Goal: Task Accomplishment & Management: Manage account settings

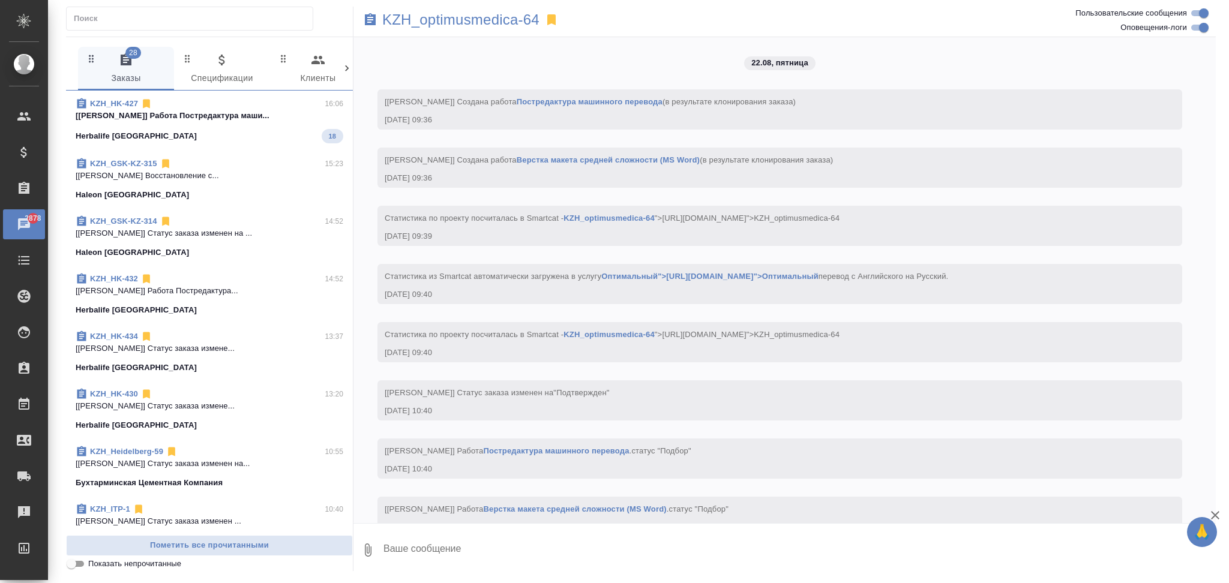
scroll to position [1097, 0]
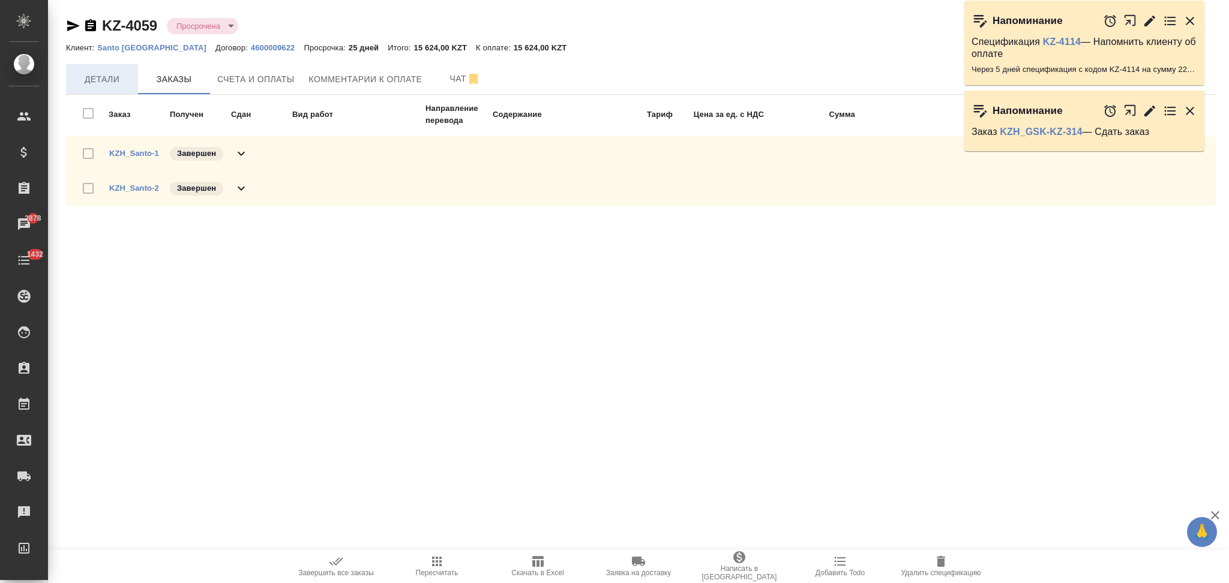
click at [112, 80] on span "Детали" at bounding box center [102, 79] width 58 height 15
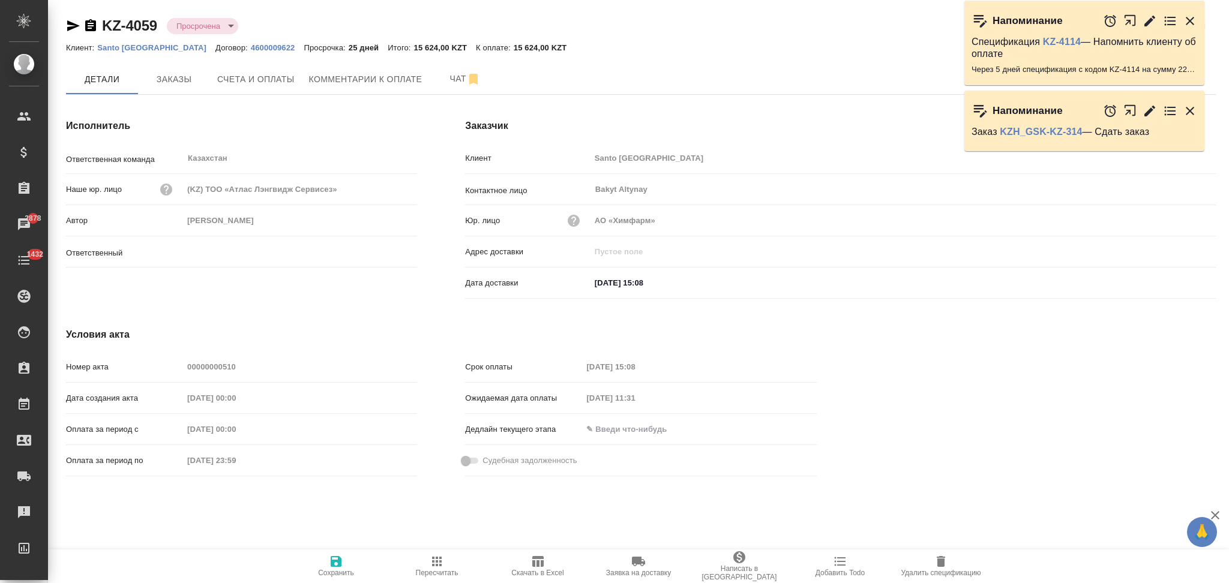
type input "Асланукова Сати"
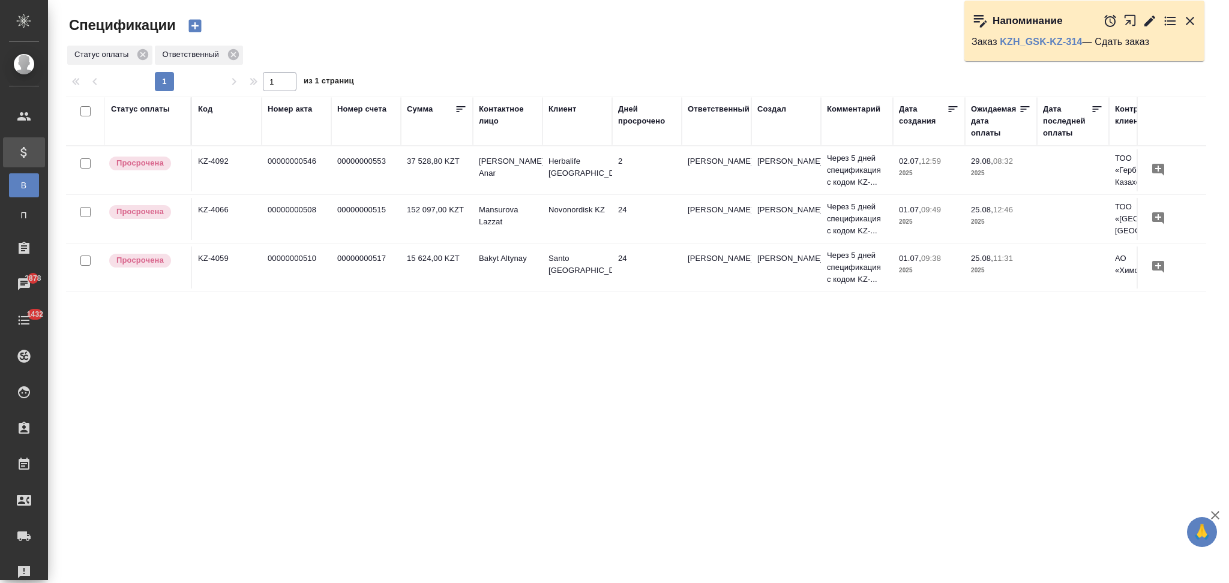
click at [539, 224] on td "Mansurova Lazzat" at bounding box center [508, 219] width 70 height 42
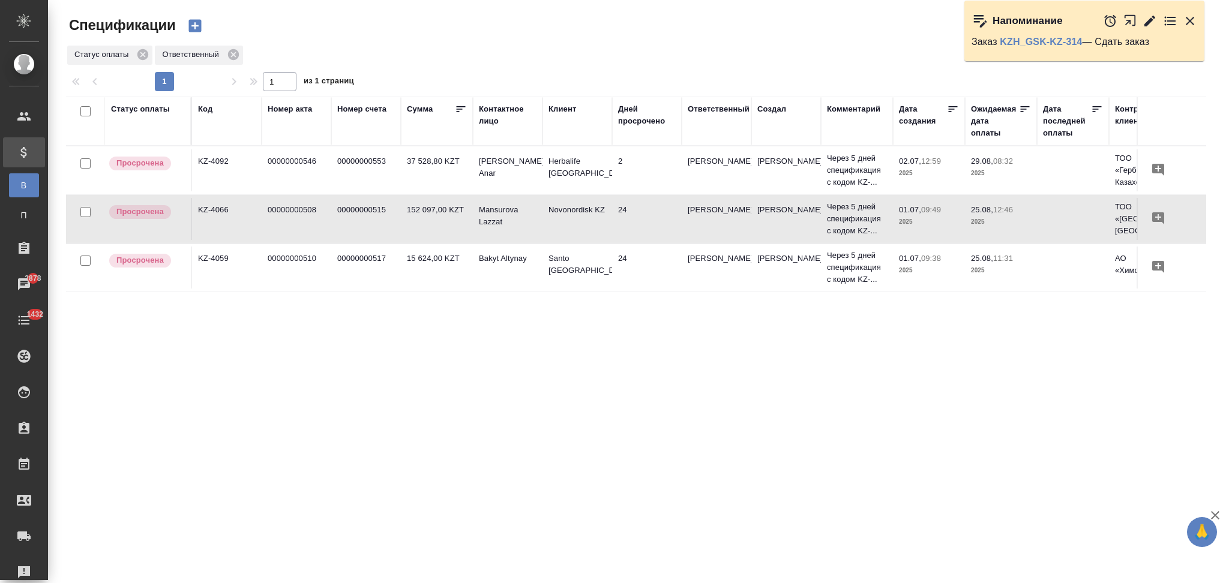
click at [539, 224] on td "Mansurova Lazzat" at bounding box center [508, 219] width 70 height 42
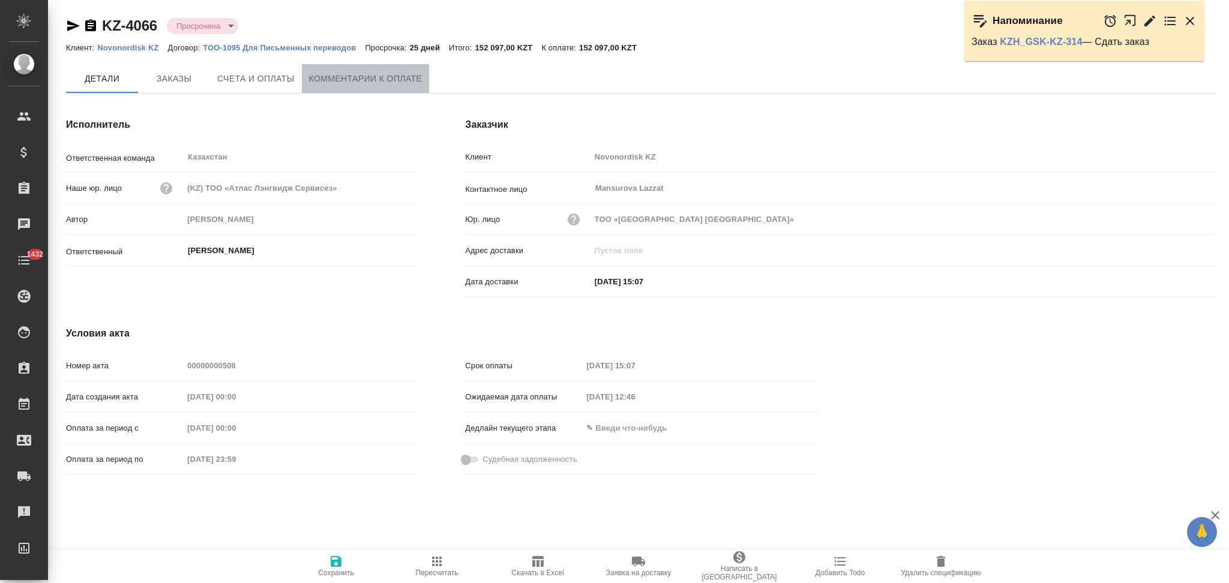
click at [377, 71] on span "Комментарии к оплате" at bounding box center [365, 78] width 113 height 15
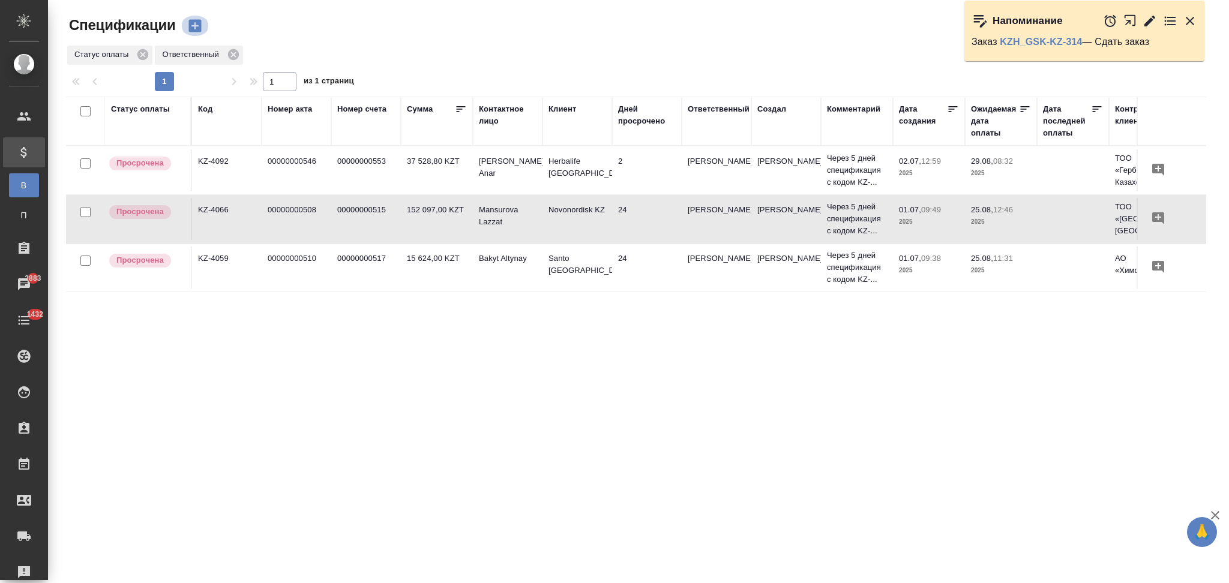
click at [199, 29] on icon "button" at bounding box center [194, 26] width 13 height 13
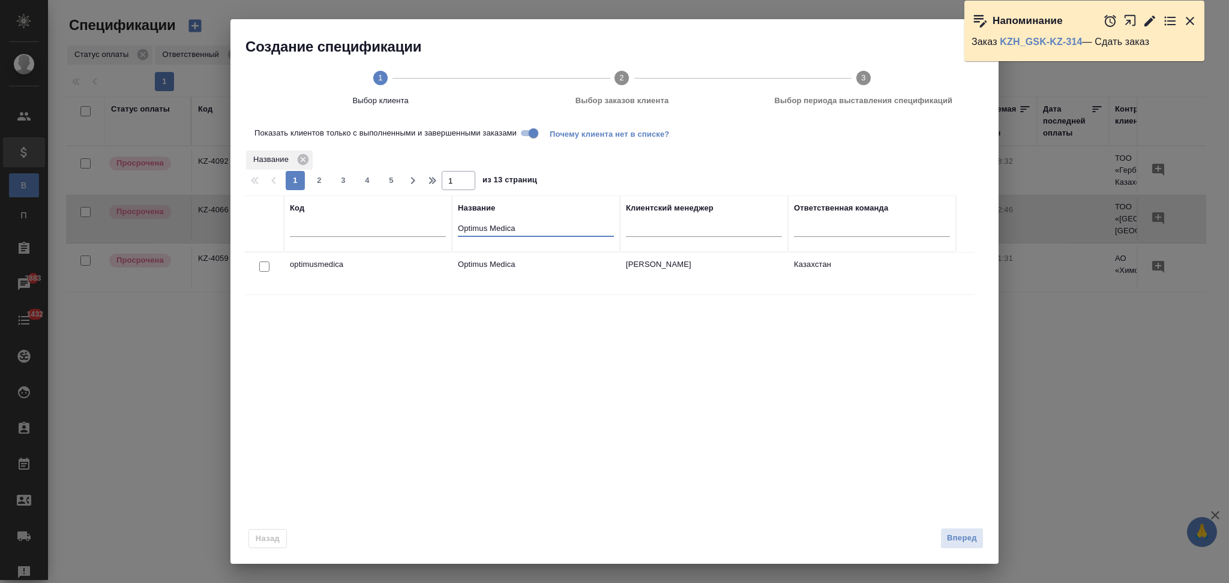
drag, startPoint x: 533, startPoint y: 232, endPoint x: 451, endPoint y: 235, distance: 82.2
click at [451, 235] on tr "Код Название Optimus Medica Клиентский менеджер Ответственная команда" at bounding box center [600, 224] width 711 height 56
type input "Herb"
click at [532, 135] on input "Показать клиентов только с выполненными и завершенными заказами" at bounding box center [533, 133] width 43 height 14
click at [265, 268] on input "checkbox" at bounding box center [264, 267] width 10 height 10
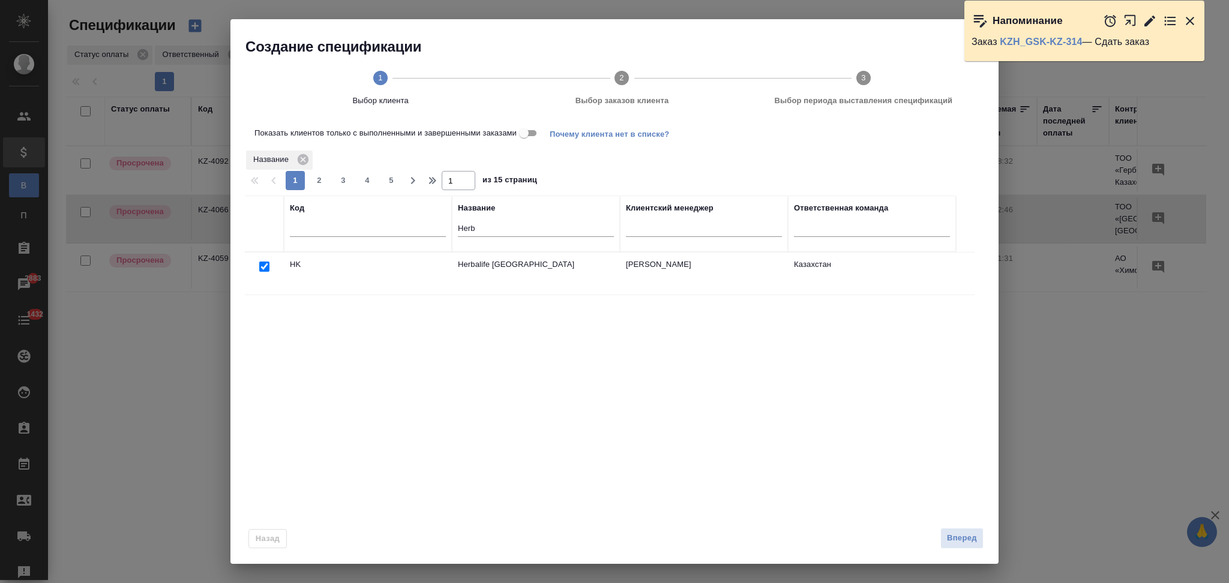
checkbox input "true"
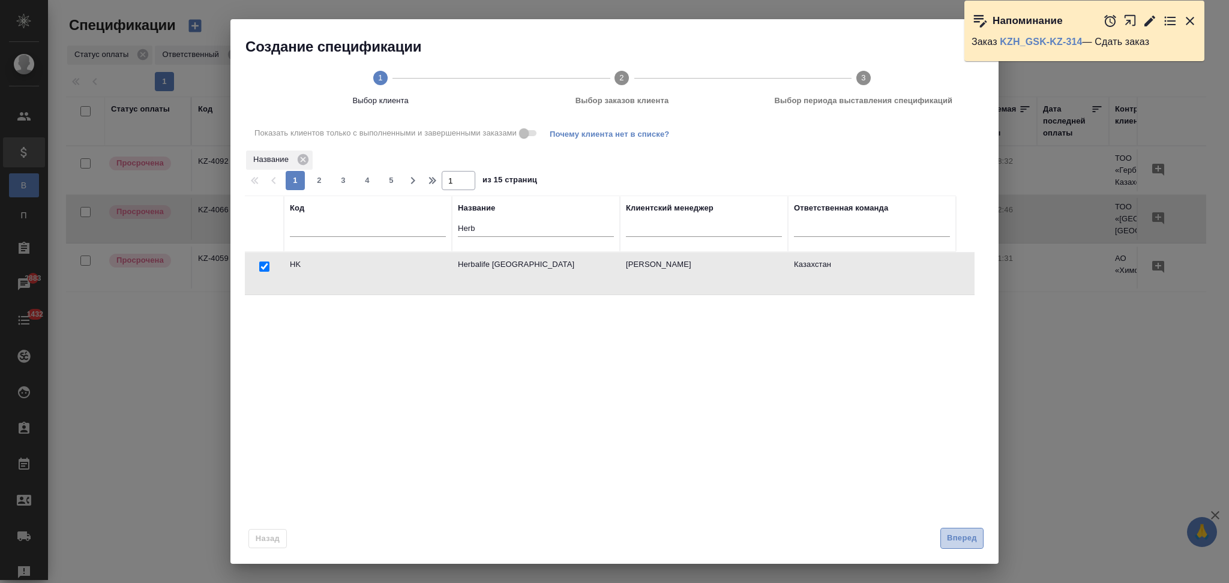
click at [952, 543] on span "Вперед" at bounding box center [962, 539] width 30 height 14
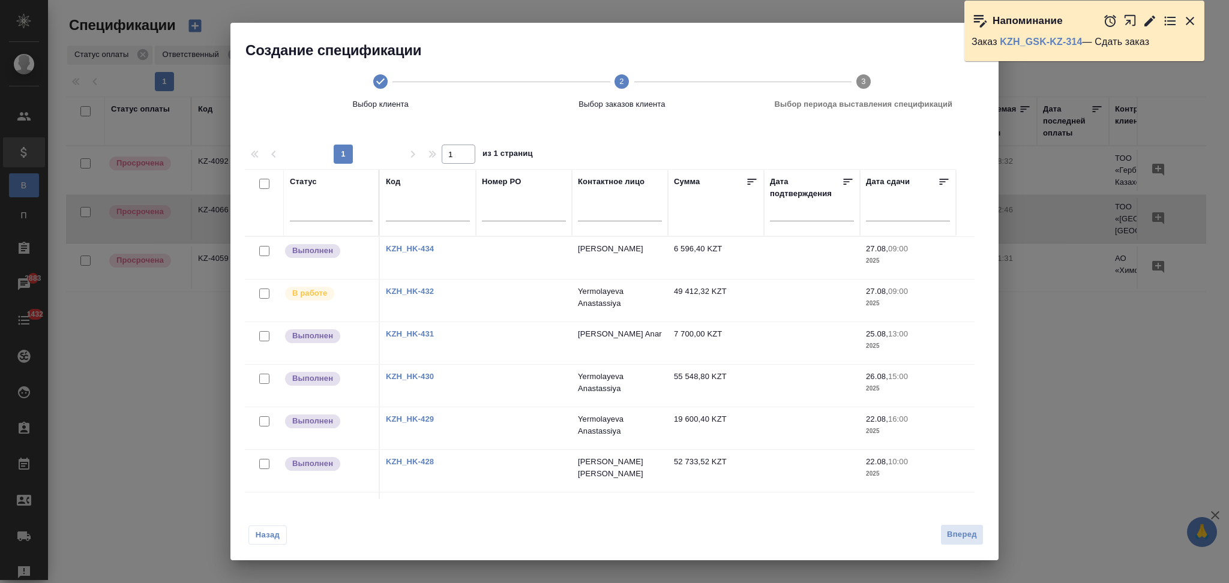
click at [265, 250] on input "checkbox" at bounding box center [264, 251] width 10 height 10
checkbox input "true"
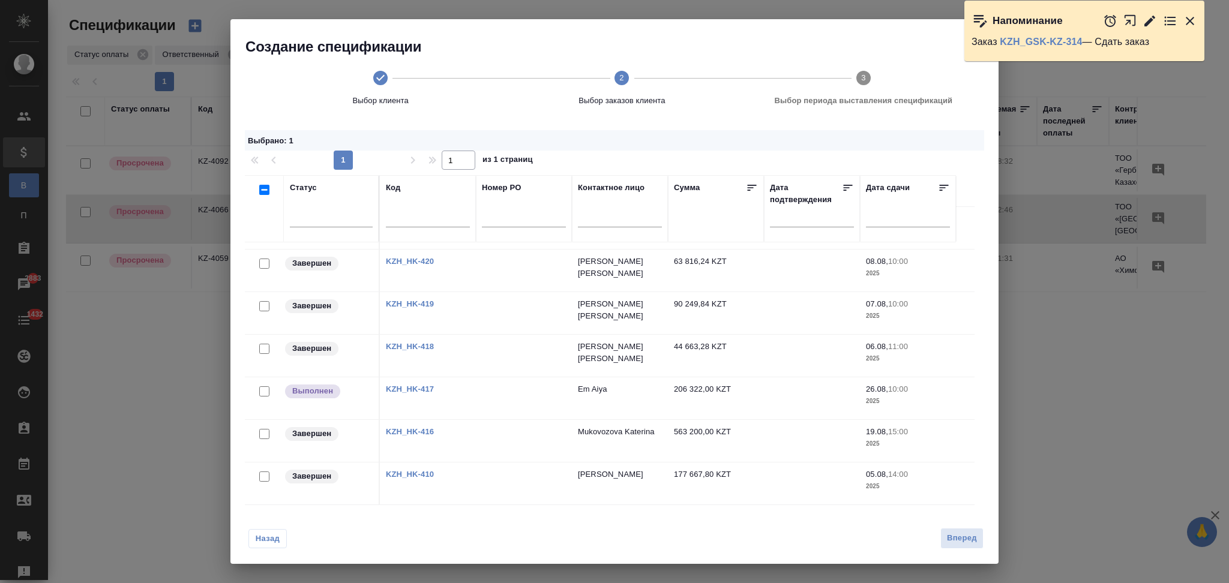
scroll to position [6, 0]
drag, startPoint x: 263, startPoint y: 475, endPoint x: 364, endPoint y: 485, distance: 100.7
click at [263, 475] on input "checkbox" at bounding box center [264, 475] width 10 height 10
checkbox input "true"
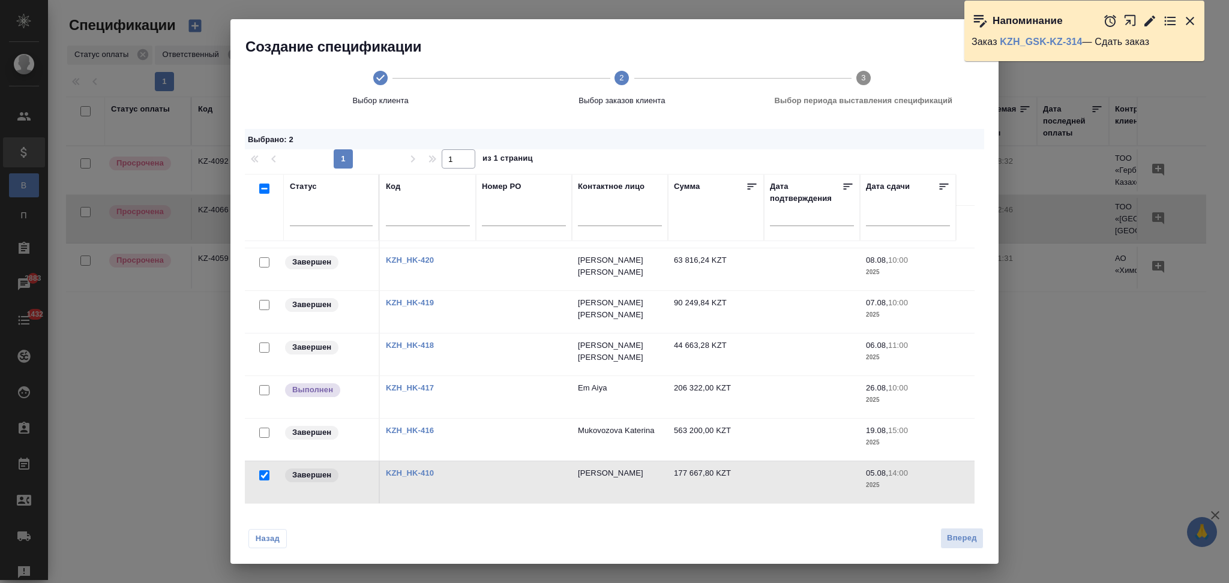
click at [392, 473] on link "KZH_HK-410" at bounding box center [410, 473] width 48 height 9
click at [631, 212] on input "text" at bounding box center [620, 218] width 84 height 15
paste input "Toleubay Meiramgul"
type input "Toleubay Meiramgul"
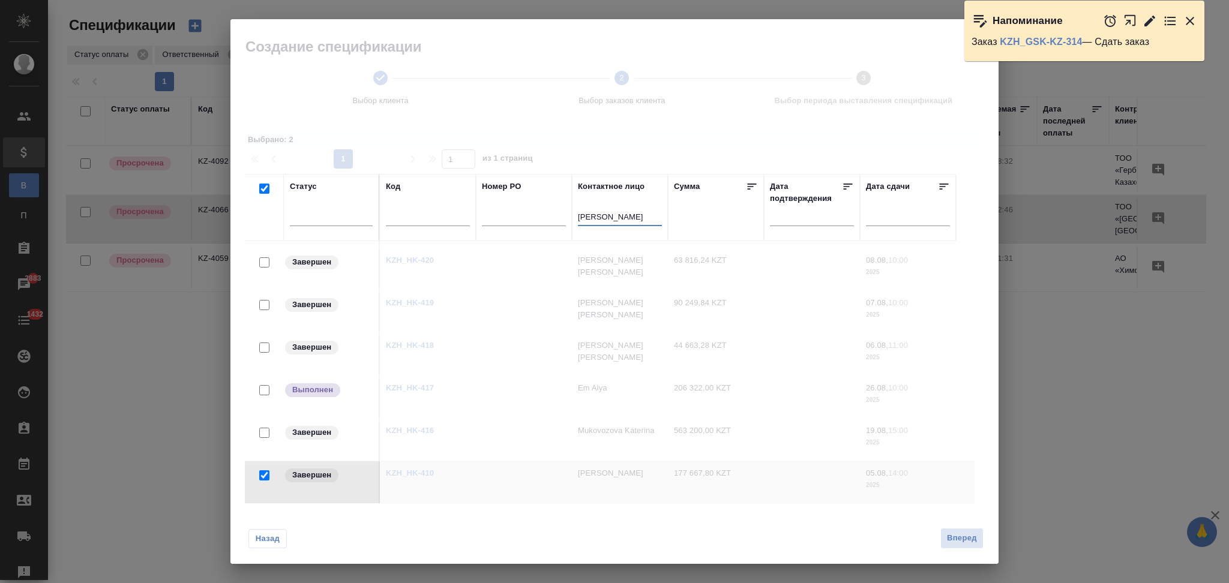
checkbox input "true"
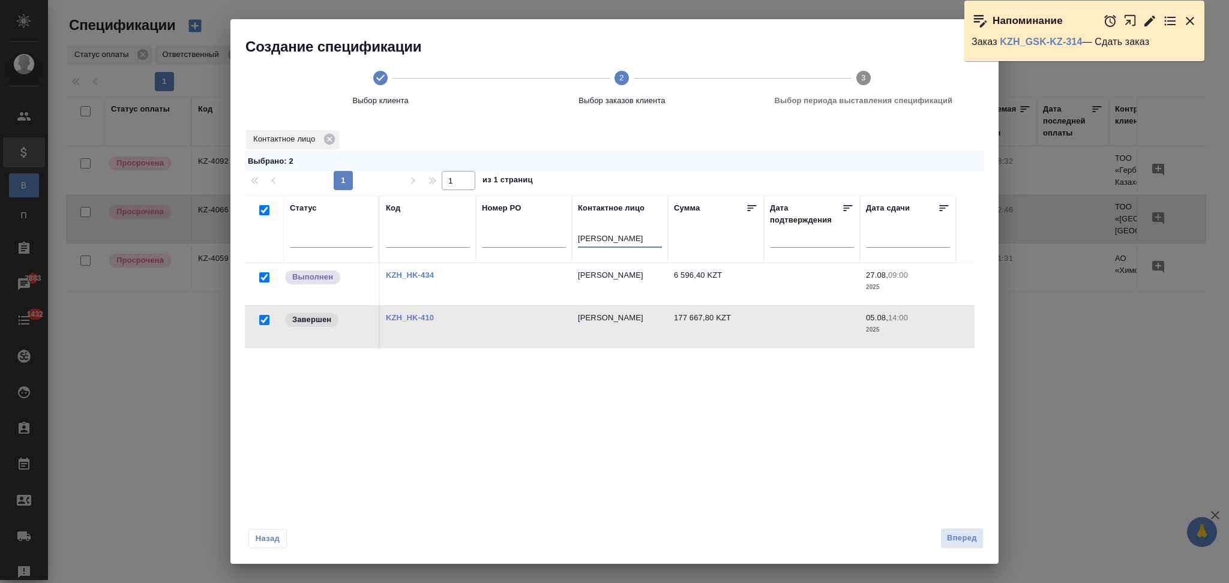
scroll to position [0, 0]
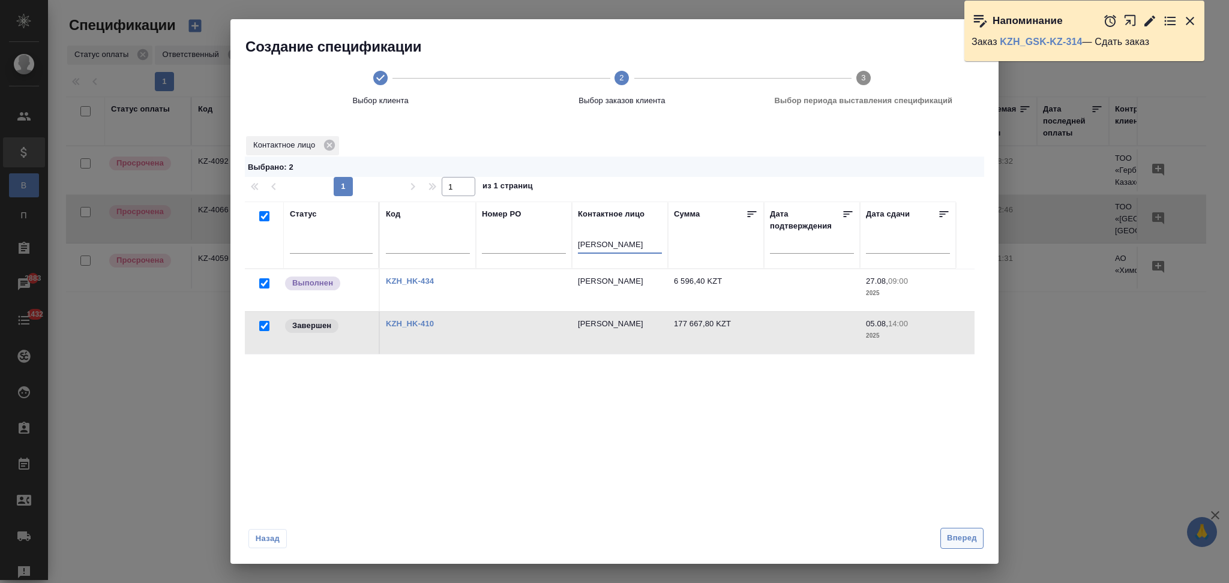
type input "Toleubay Meiramgul"
click at [955, 542] on span "Вперед" at bounding box center [962, 539] width 30 height 14
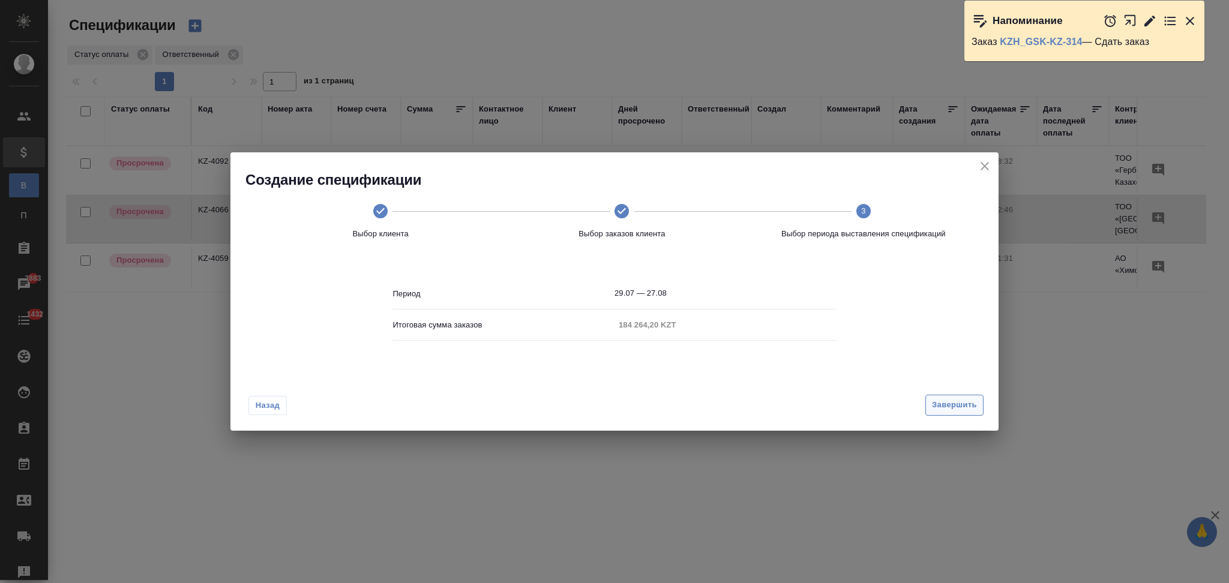
click at [925, 402] on button "Завершить" at bounding box center [954, 405] width 58 height 21
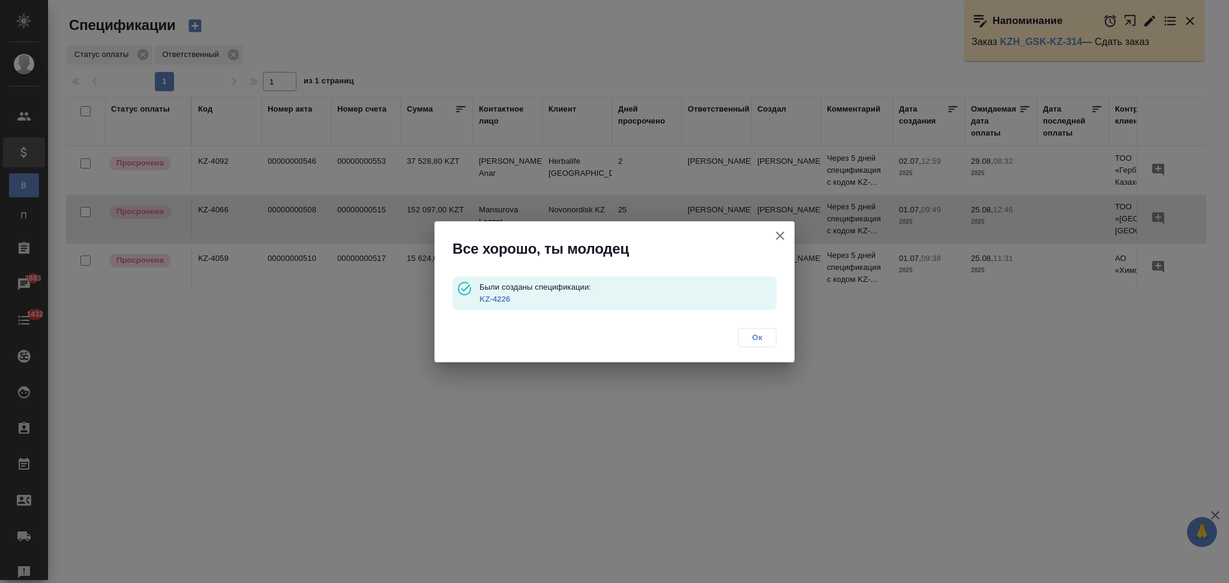
click at [496, 298] on link "KZ-4226" at bounding box center [494, 299] width 31 height 9
click at [781, 236] on icon "button" at bounding box center [780, 236] width 8 height 8
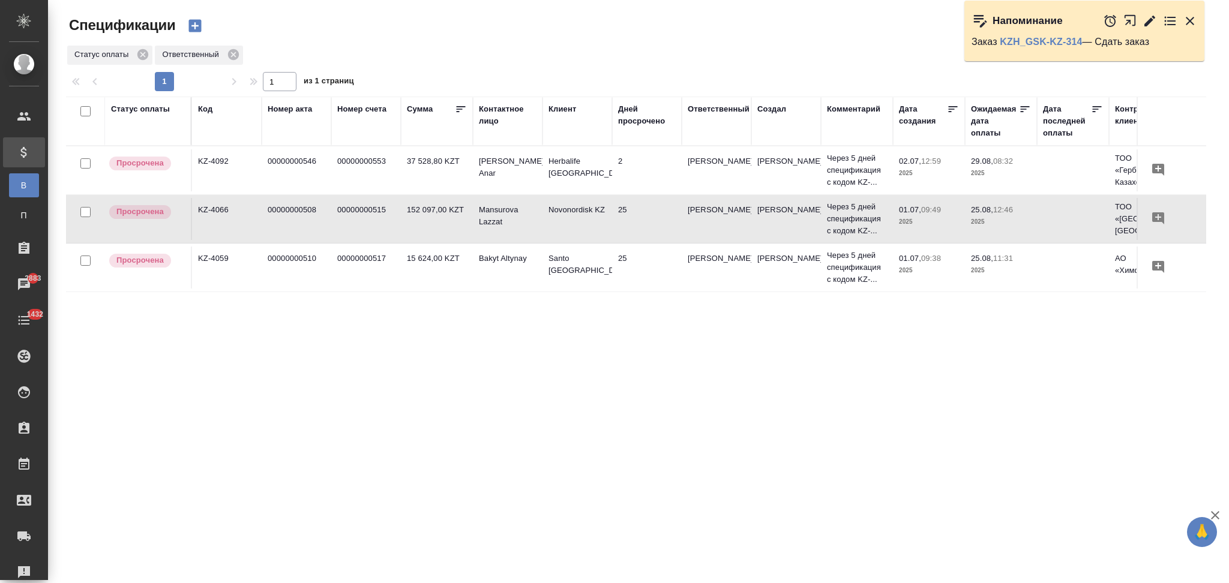
click at [196, 25] on icon "button" at bounding box center [195, 25] width 17 height 17
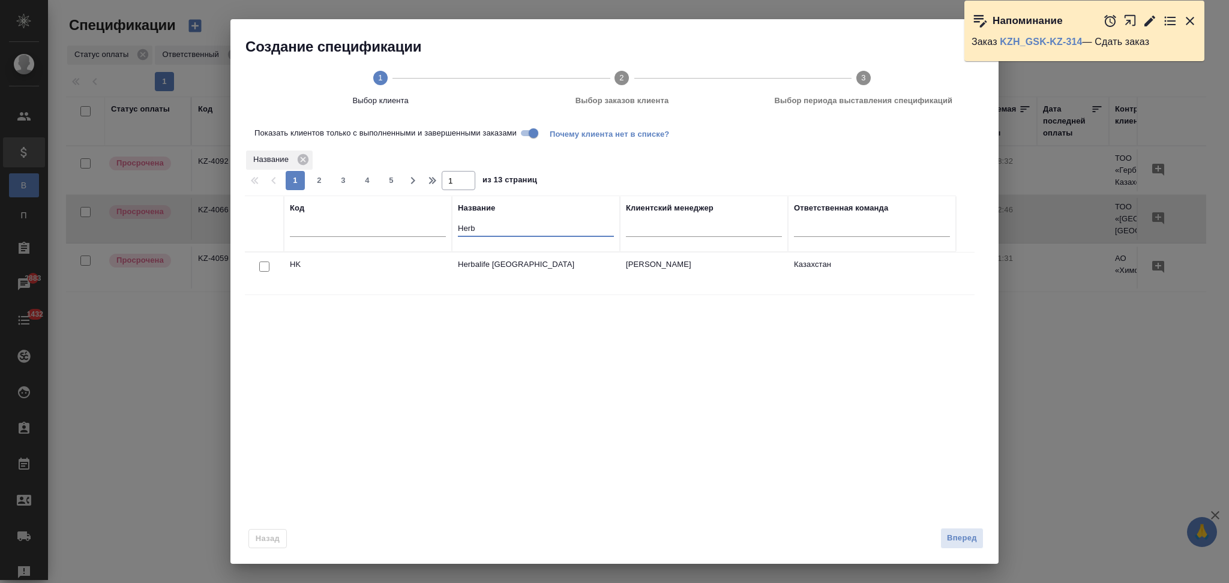
drag, startPoint x: 447, startPoint y: 232, endPoint x: 427, endPoint y: 231, distance: 20.4
click at [427, 231] on tr "Код Название Herb Клиентский менеджер Ответственная команда" at bounding box center [600, 224] width 711 height 56
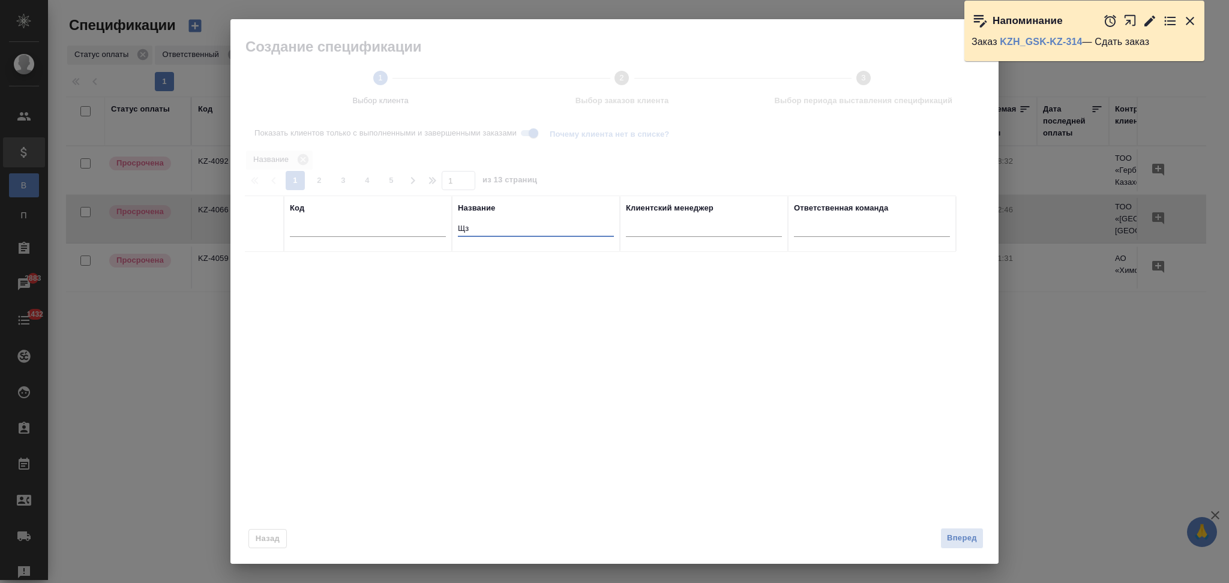
type input "Щ"
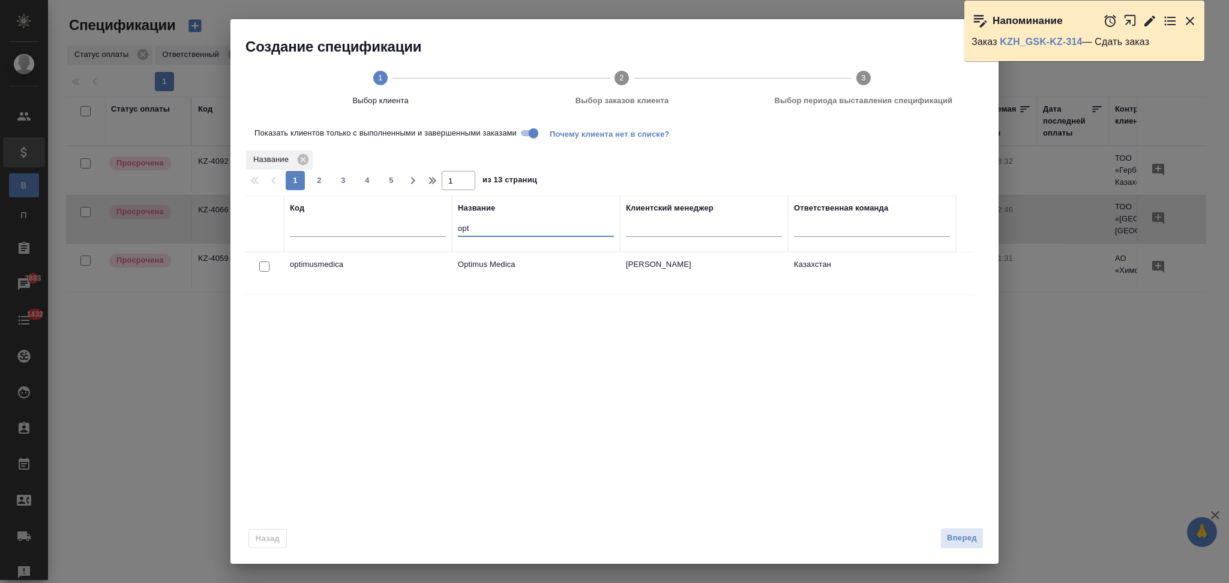
type input "opt"
click at [260, 265] on input "checkbox" at bounding box center [264, 267] width 10 height 10
checkbox input "true"
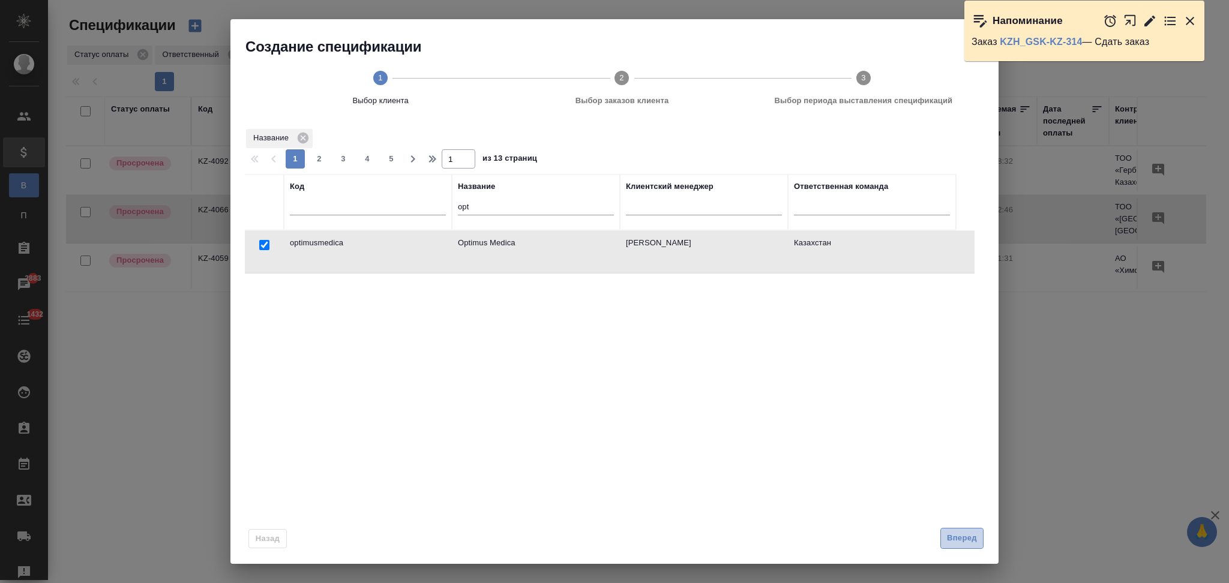
click at [957, 536] on span "Вперед" at bounding box center [962, 539] width 30 height 14
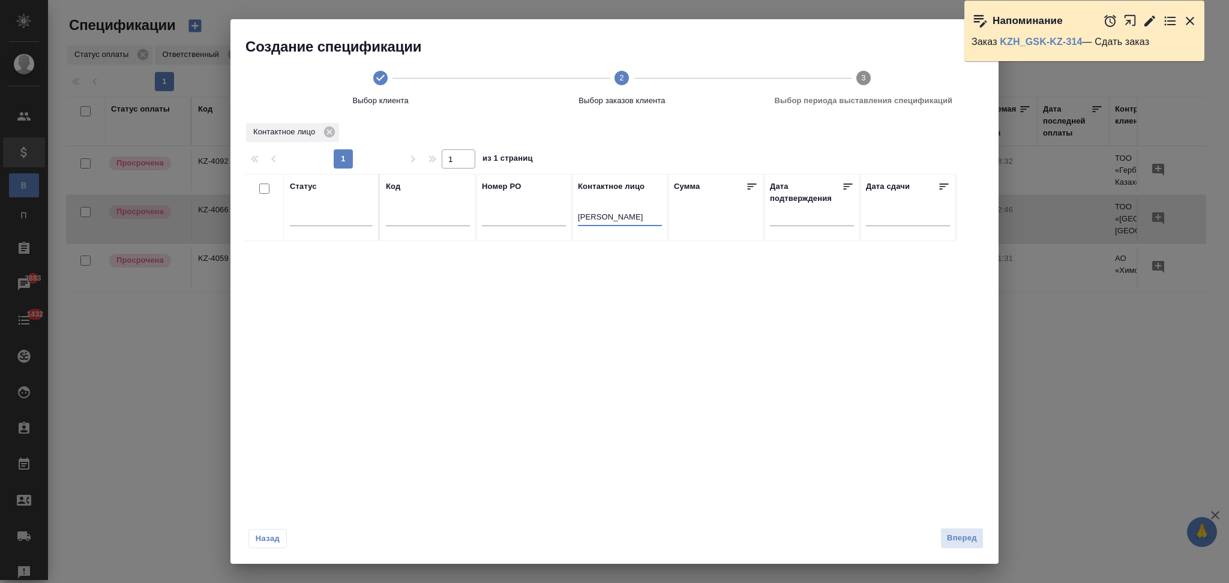
drag, startPoint x: 649, startPoint y: 217, endPoint x: 551, endPoint y: 217, distance: 98.4
click at [551, 217] on tr "Статус Код Номер PO Контактное лицо Toleubay Meiramgul Сумма Дата подтверждения…" at bounding box center [600, 207] width 711 height 67
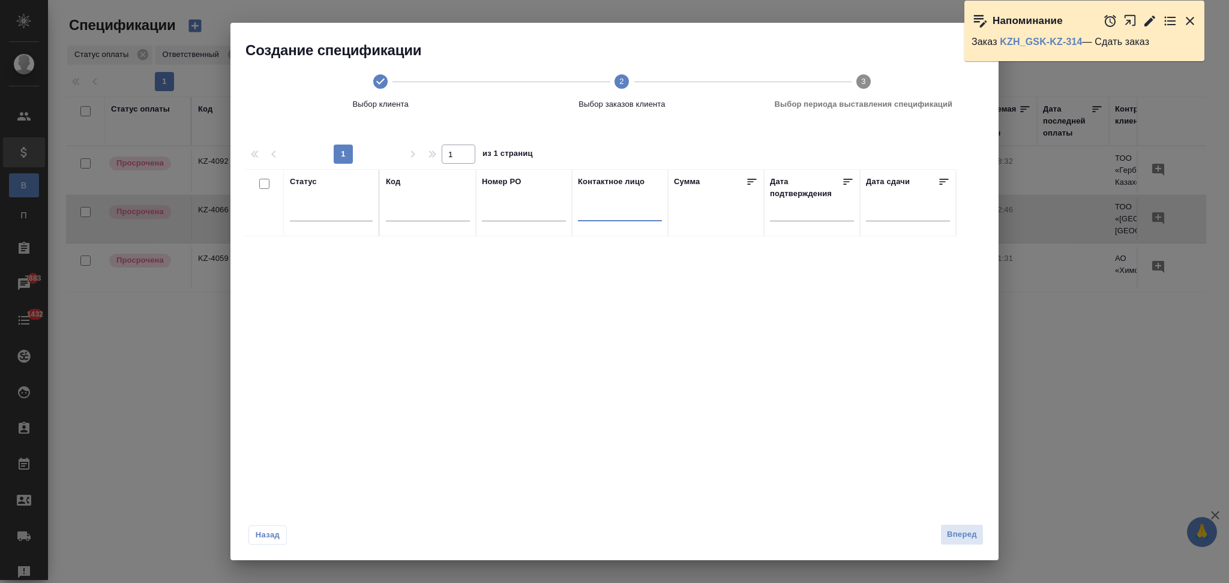
scroll to position [0, 0]
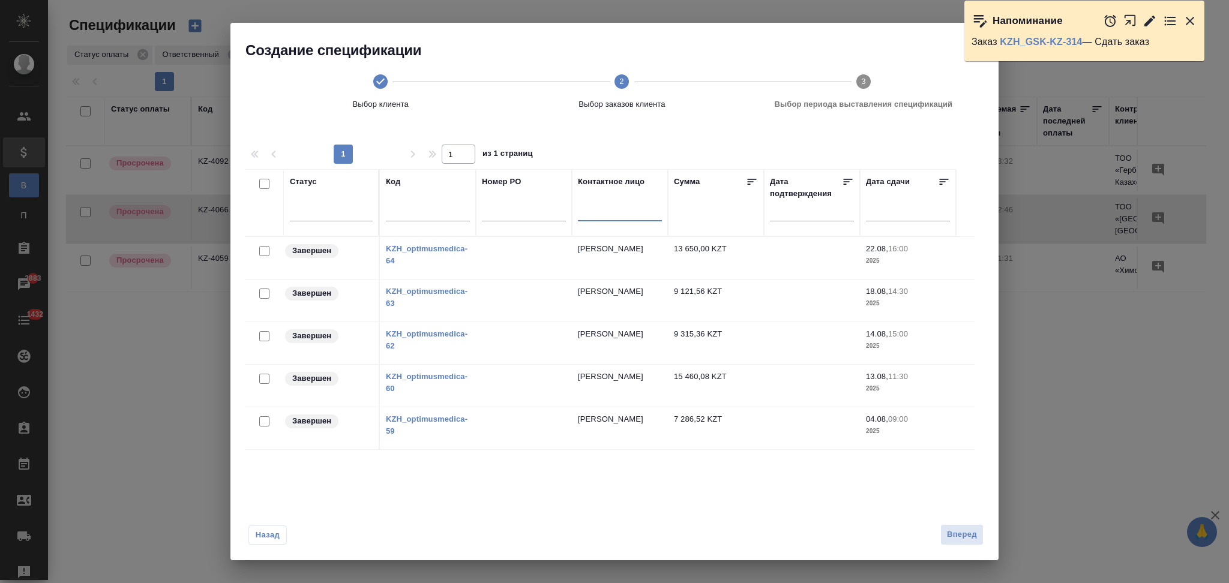
click at [271, 535] on span "Назад" at bounding box center [267, 535] width 25 height 12
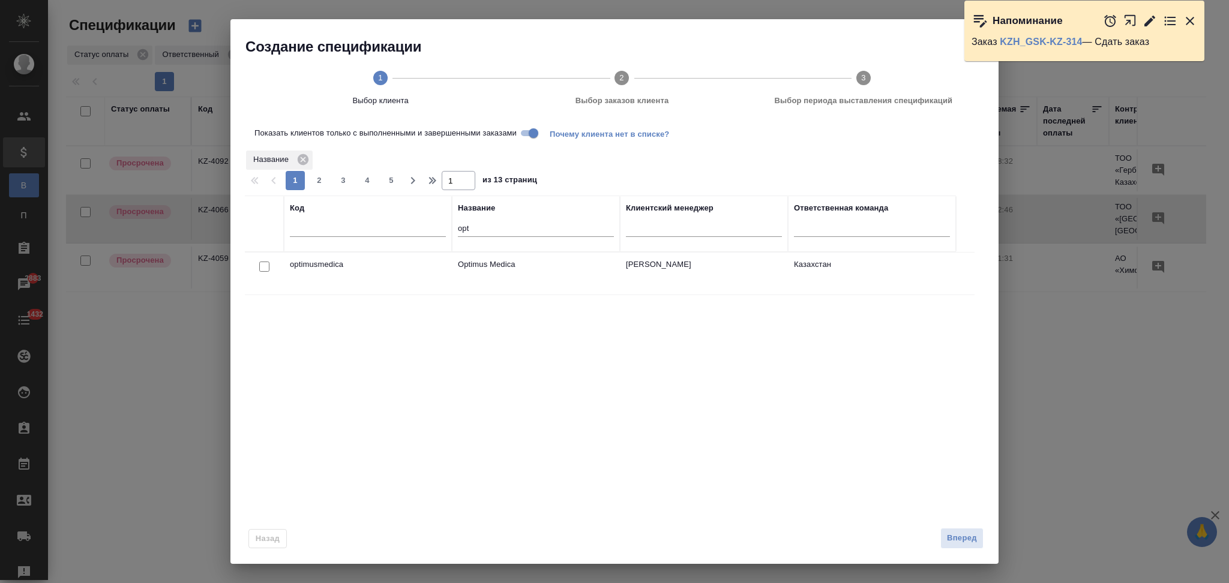
click at [529, 134] on input "Показать клиентов только с выполненными и завершенными заказами" at bounding box center [533, 133] width 43 height 14
click at [263, 267] on input "checkbox" at bounding box center [264, 267] width 10 height 10
checkbox input "true"
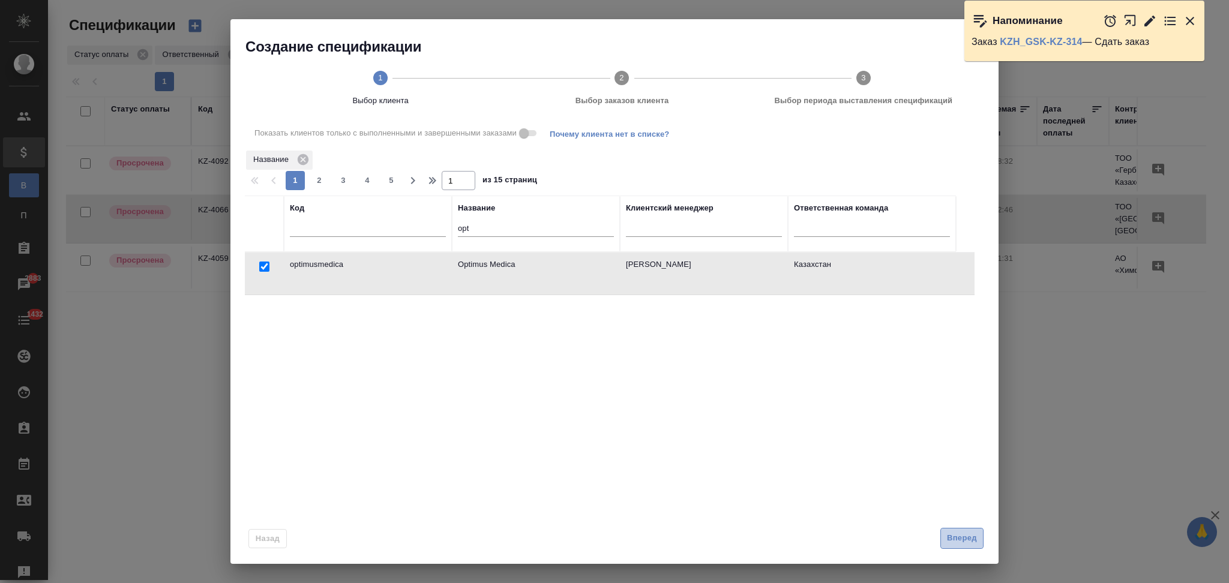
click at [949, 532] on span "Вперед" at bounding box center [962, 539] width 30 height 14
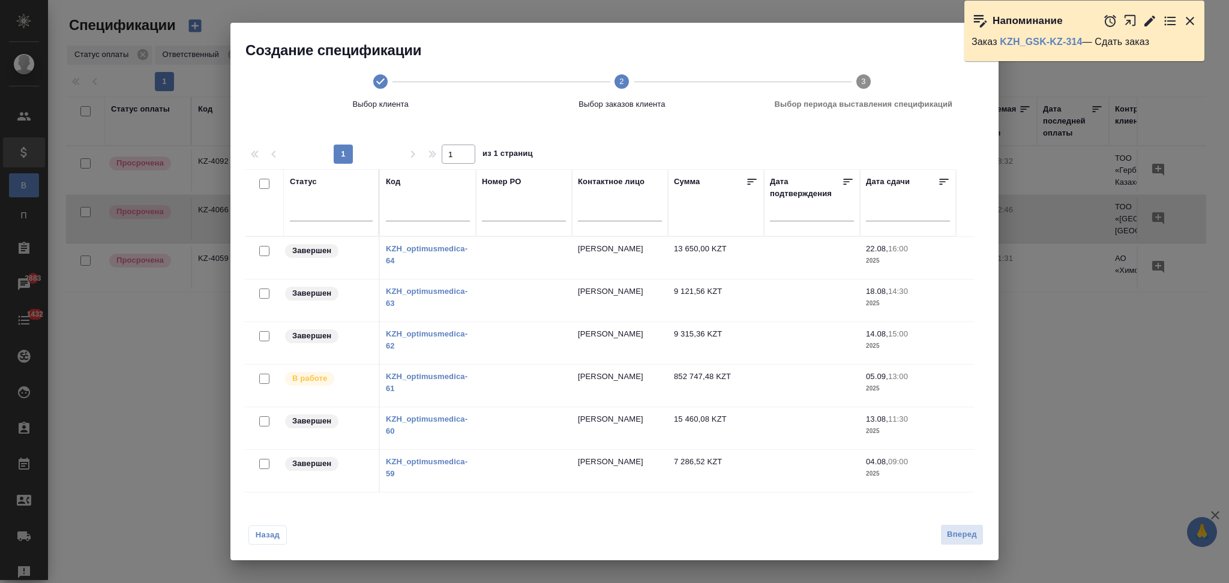
click at [263, 466] on input "checkbox" at bounding box center [264, 464] width 10 height 10
checkbox input "true"
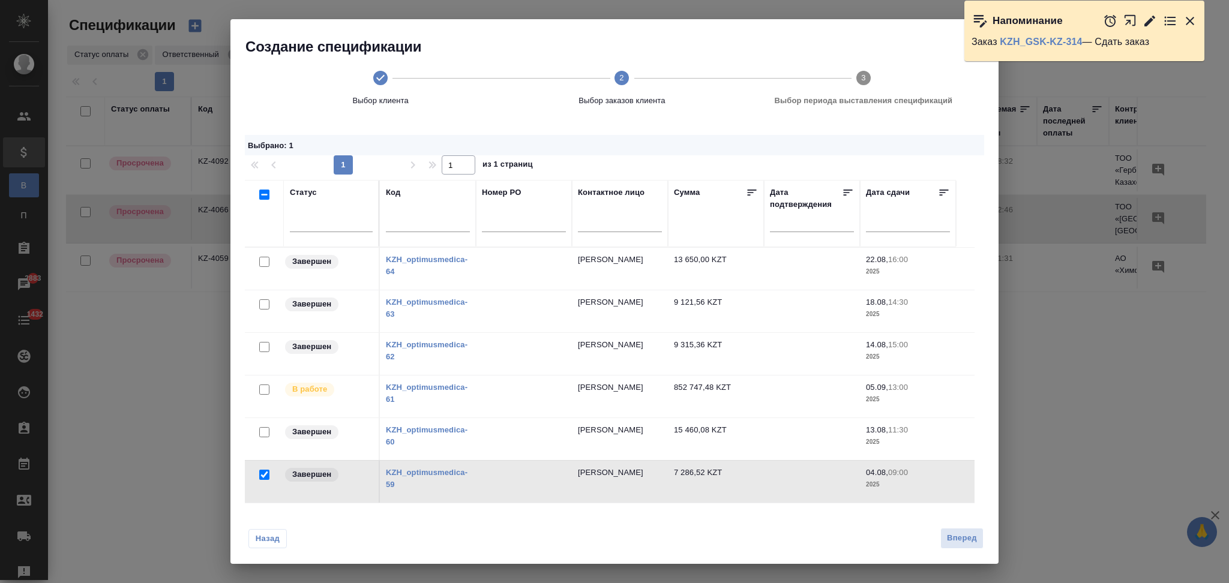
click at [265, 304] on input "checkbox" at bounding box center [264, 304] width 10 height 10
checkbox input "true"
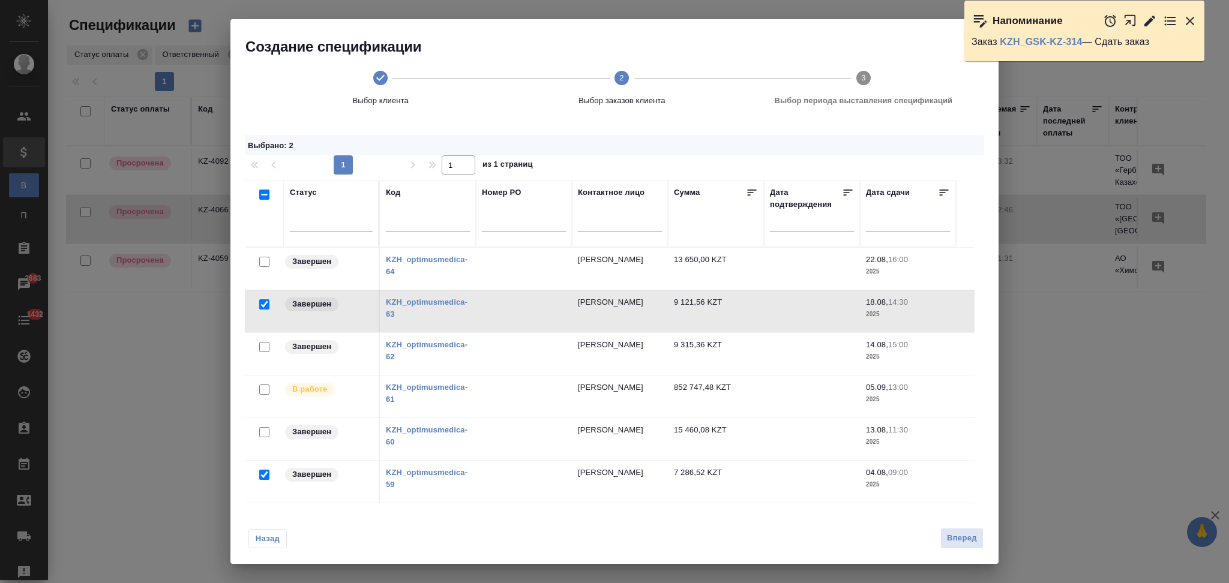
click at [265, 259] on input "checkbox" at bounding box center [264, 262] width 10 height 10
checkbox input "true"
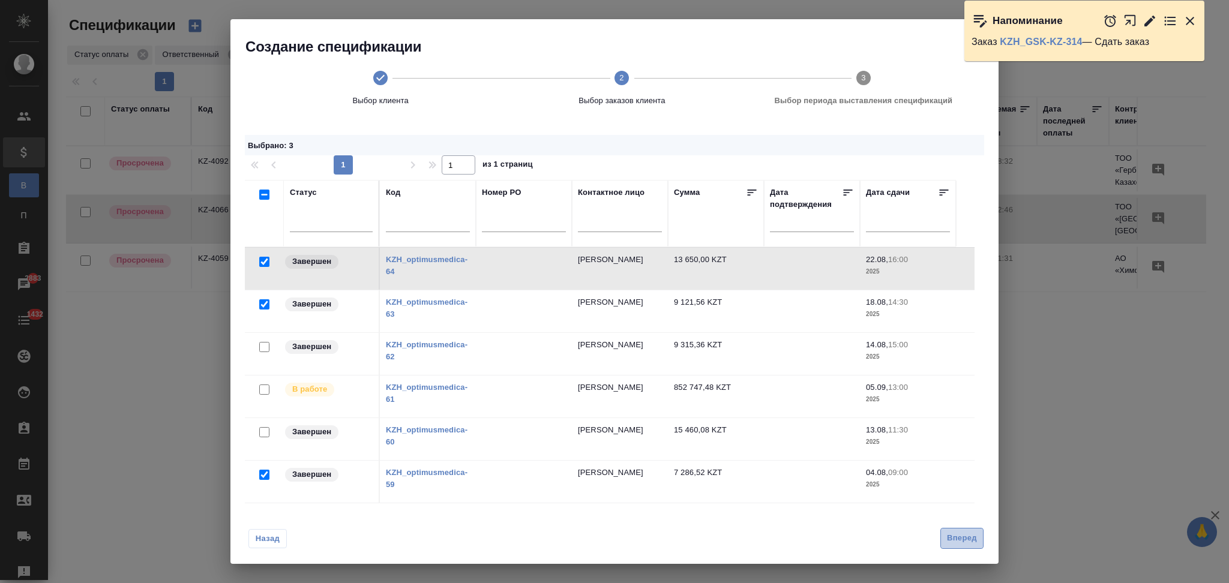
click at [963, 539] on span "Вперед" at bounding box center [962, 539] width 30 height 14
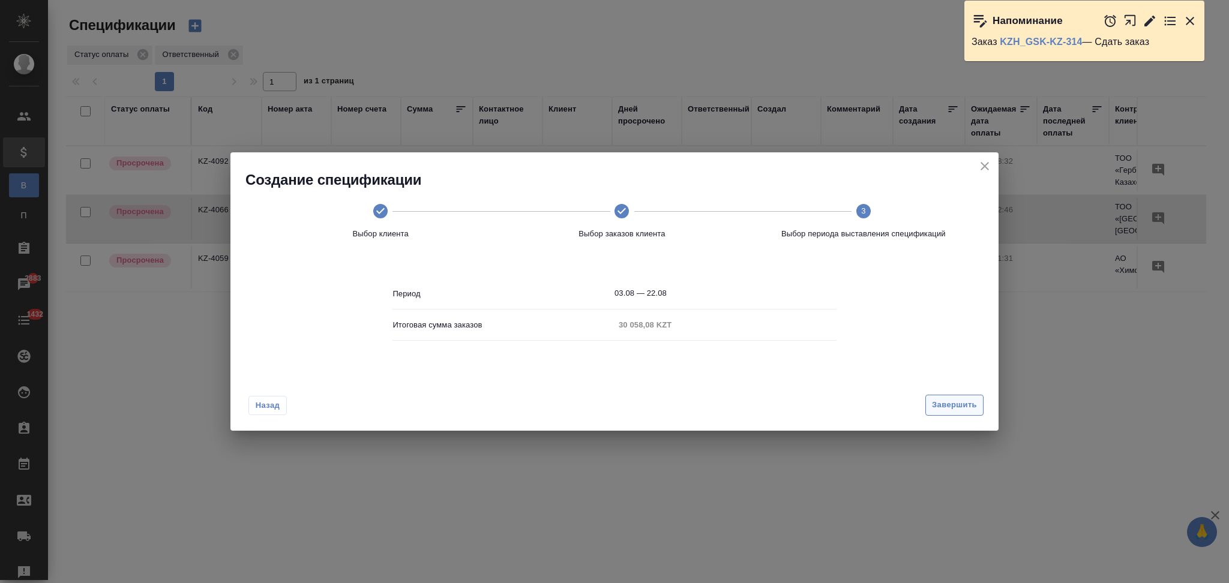
click at [935, 403] on span "Завершить" at bounding box center [954, 405] width 45 height 14
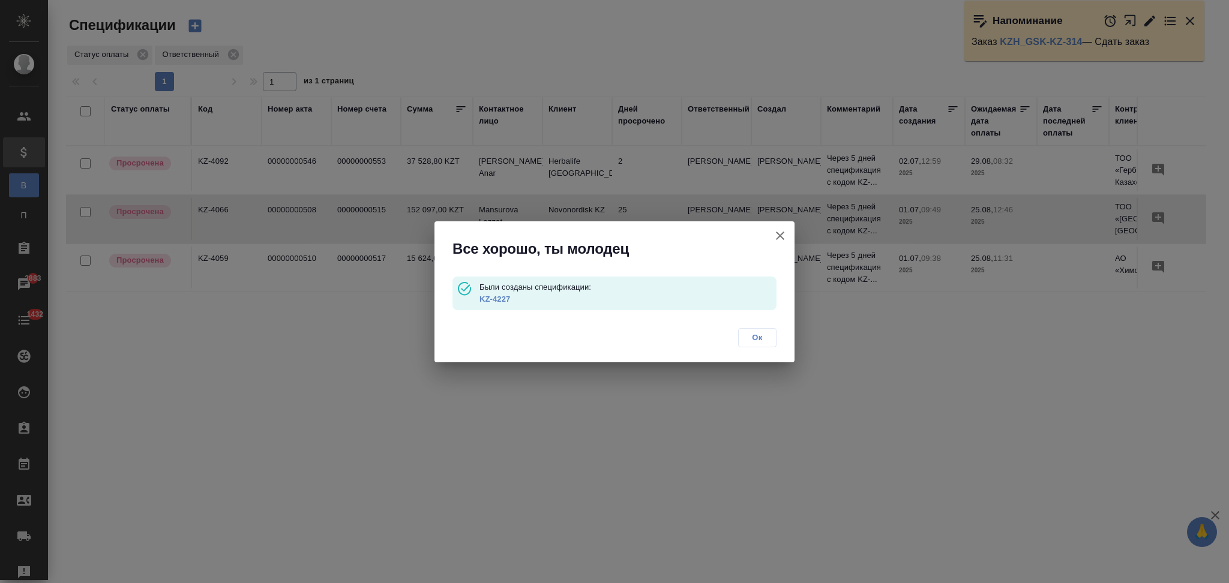
click at [492, 299] on link "KZ-4227" at bounding box center [494, 299] width 31 height 9
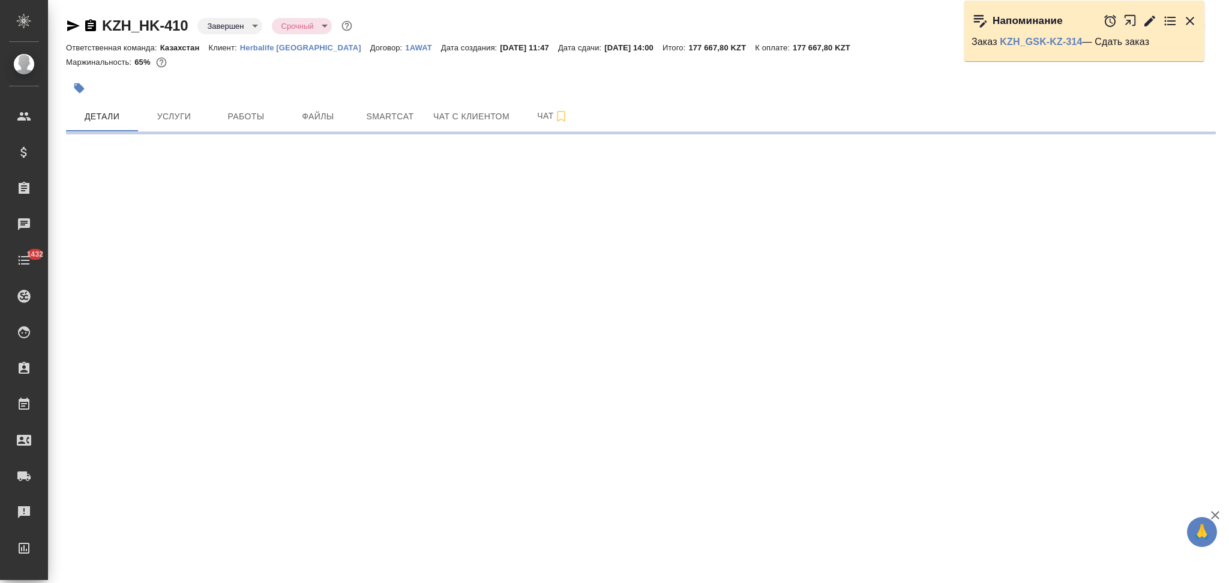
select select "RU"
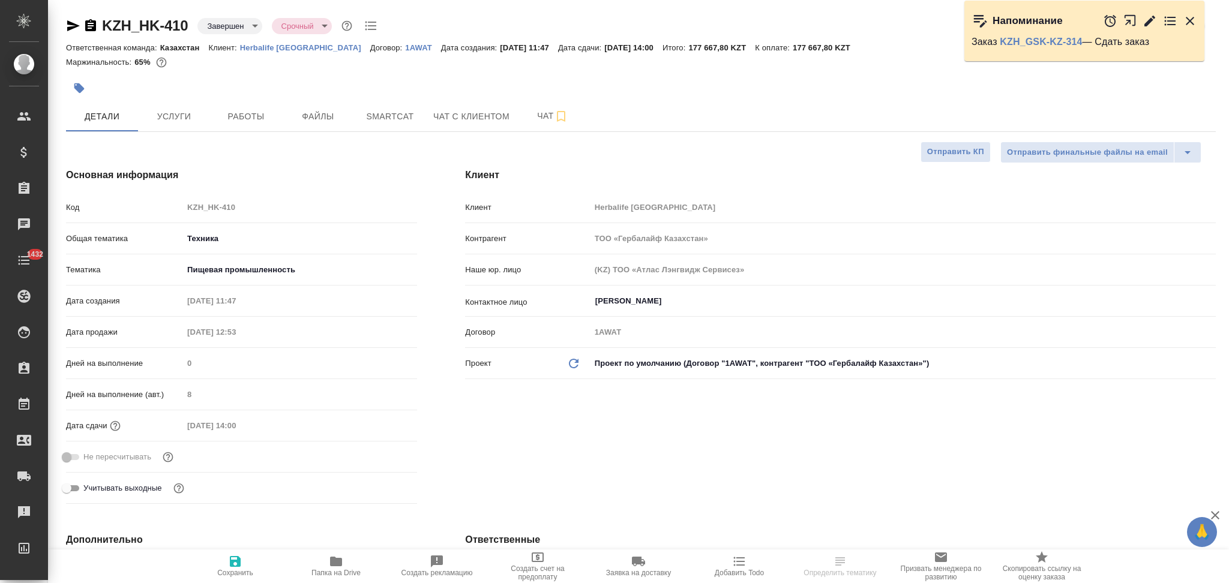
type textarea "x"
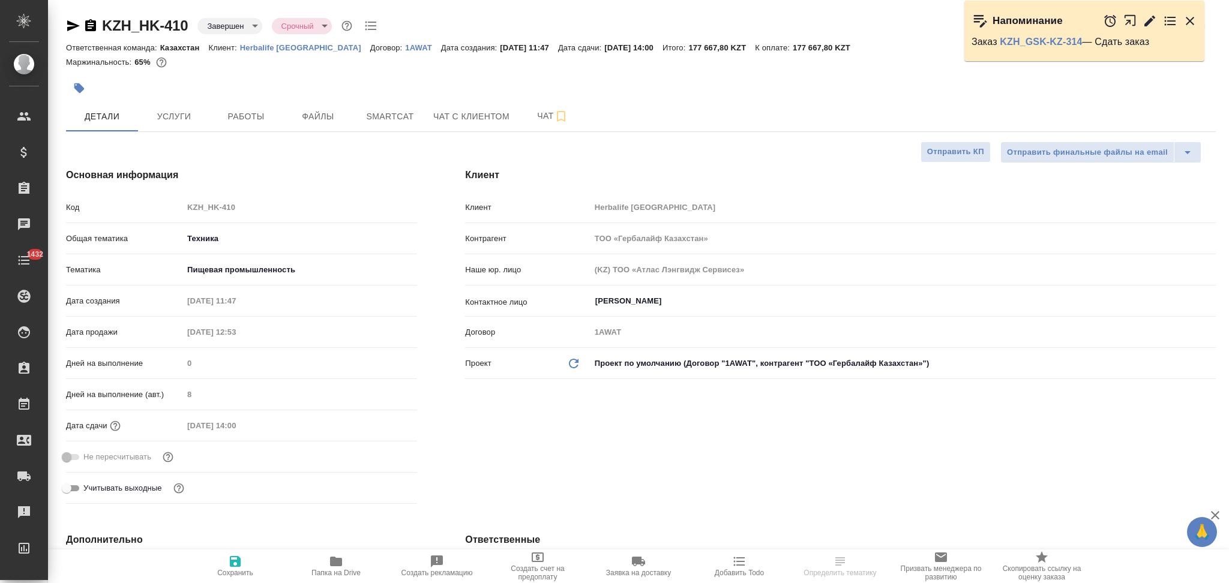
type textarea "x"
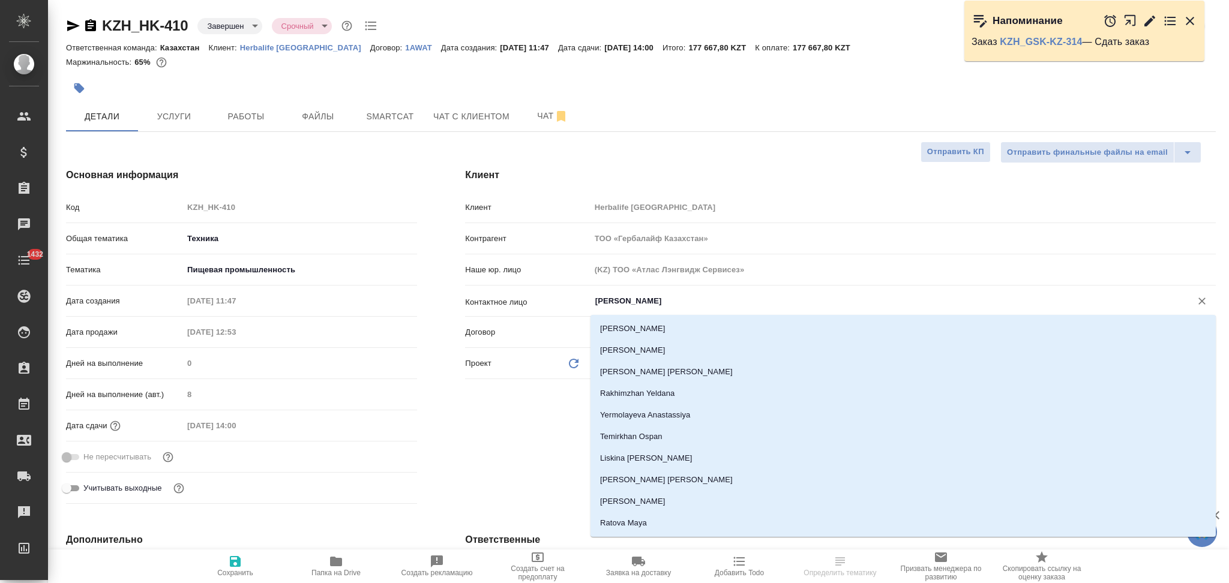
drag, startPoint x: 678, startPoint y: 301, endPoint x: 564, endPoint y: 311, distance: 114.4
click at [564, 311] on div "Контактное лицо Toleubay Meiramgul ​" at bounding box center [840, 305] width 751 height 31
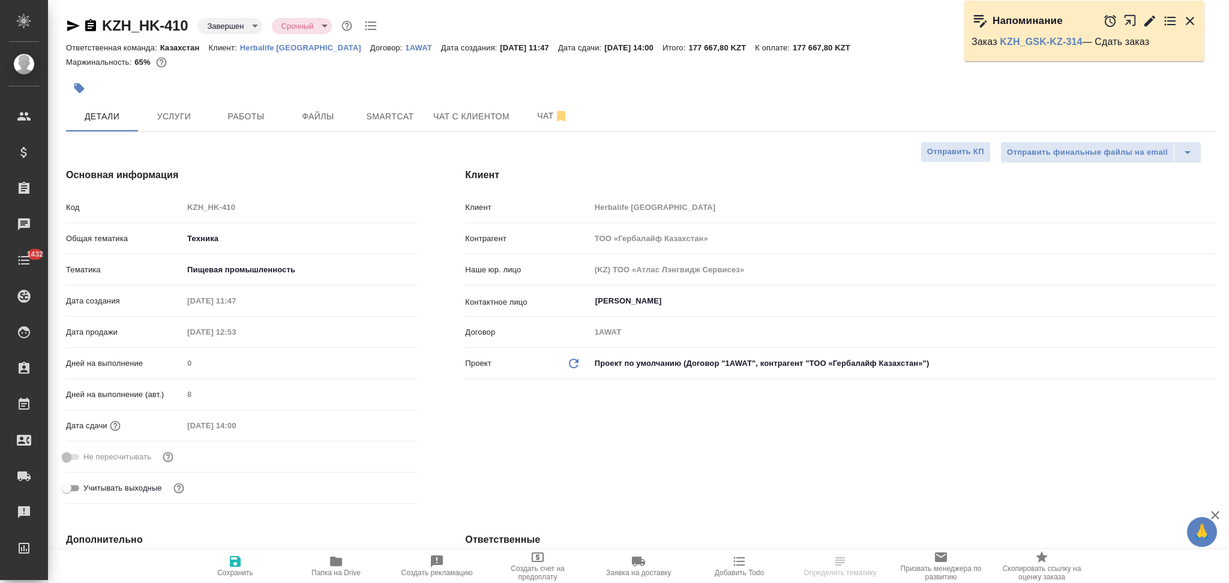
type textarea "x"
select select "RU"
type textarea "x"
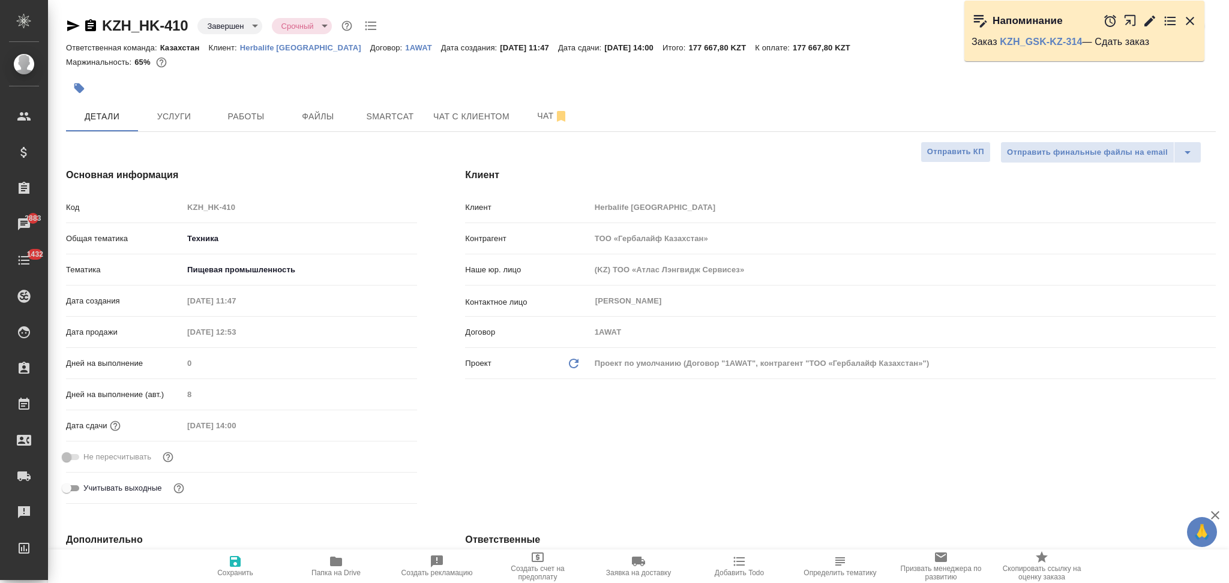
type textarea "x"
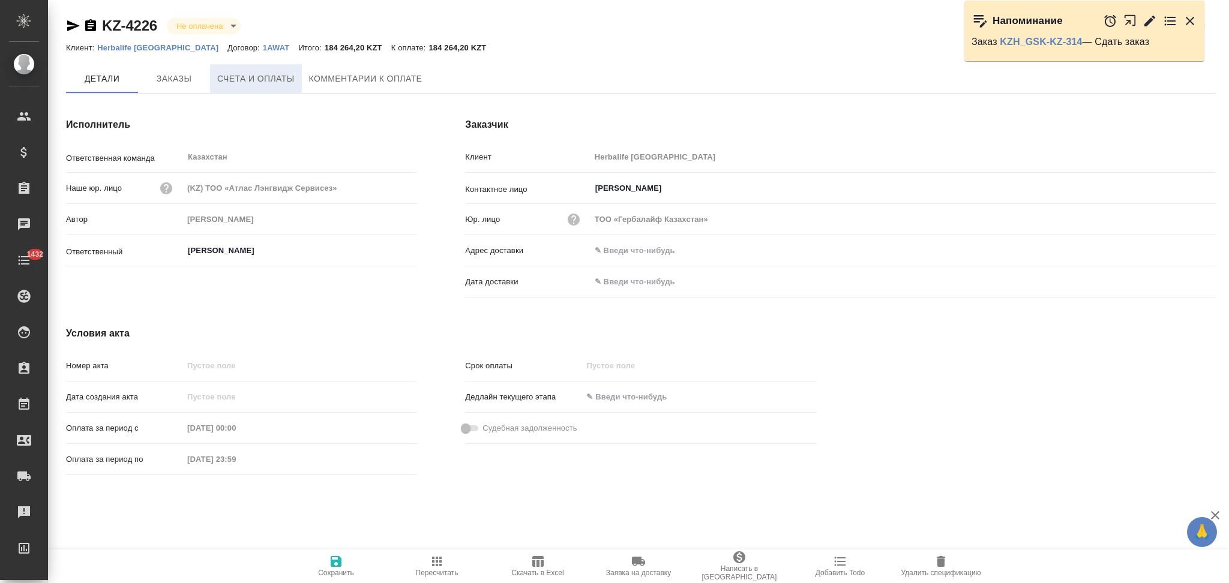
click at [248, 85] on span "Счета и оплаты" at bounding box center [255, 78] width 77 height 15
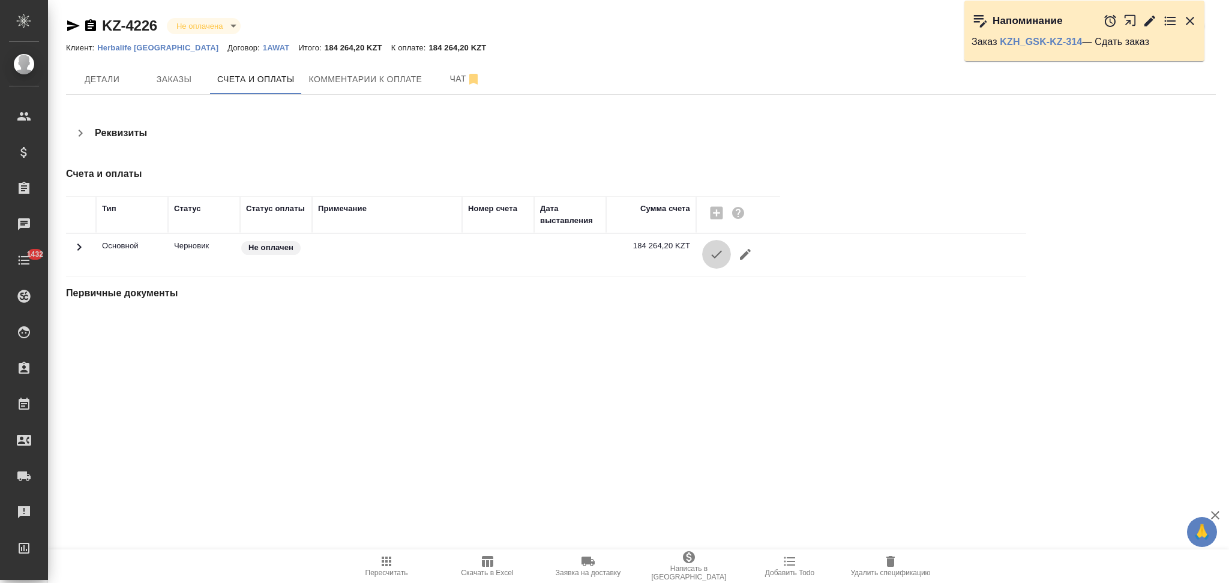
click at [710, 254] on icon "button" at bounding box center [716, 254] width 14 height 14
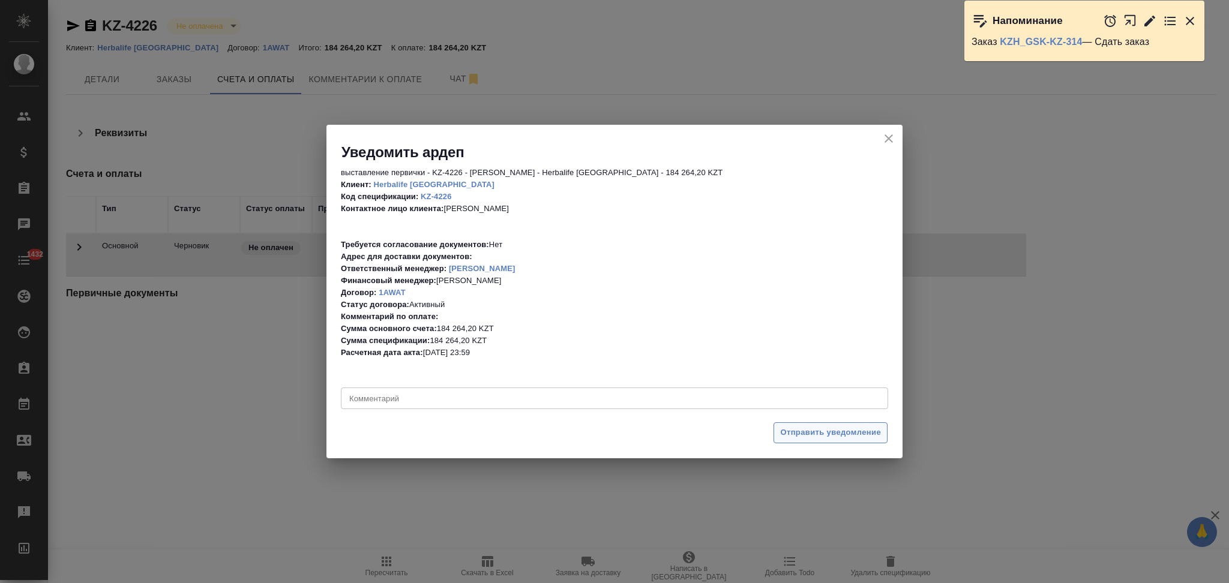
click at [787, 434] on span "Отправить уведомление" at bounding box center [830, 433] width 101 height 14
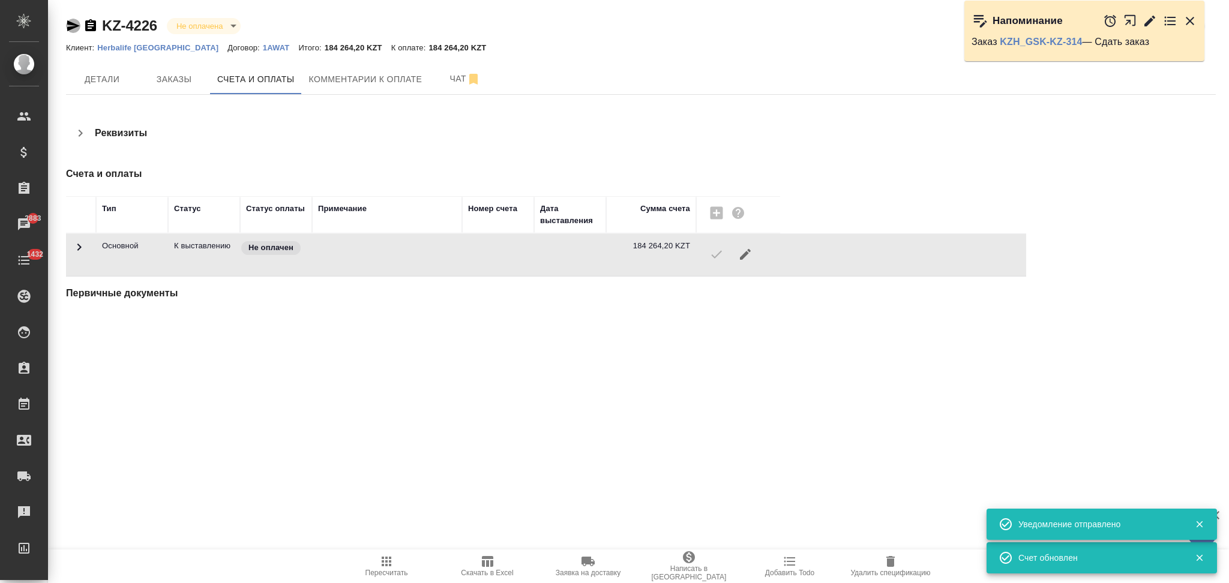
click at [72, 27] on icon "button" at bounding box center [73, 25] width 13 height 11
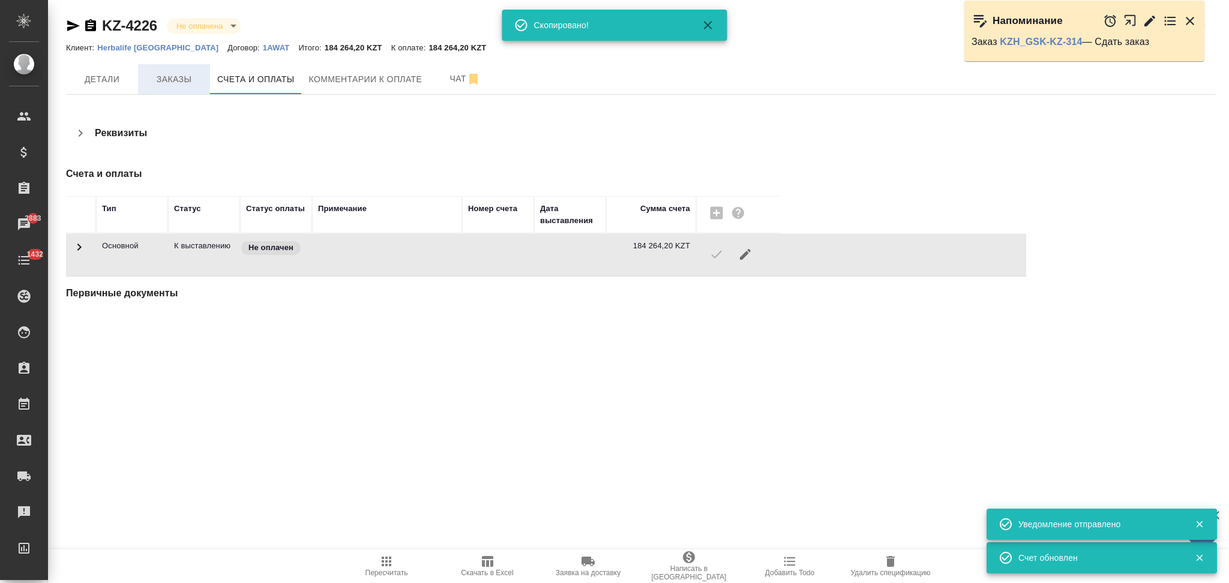
click at [150, 77] on span "Заказы" at bounding box center [174, 79] width 58 height 15
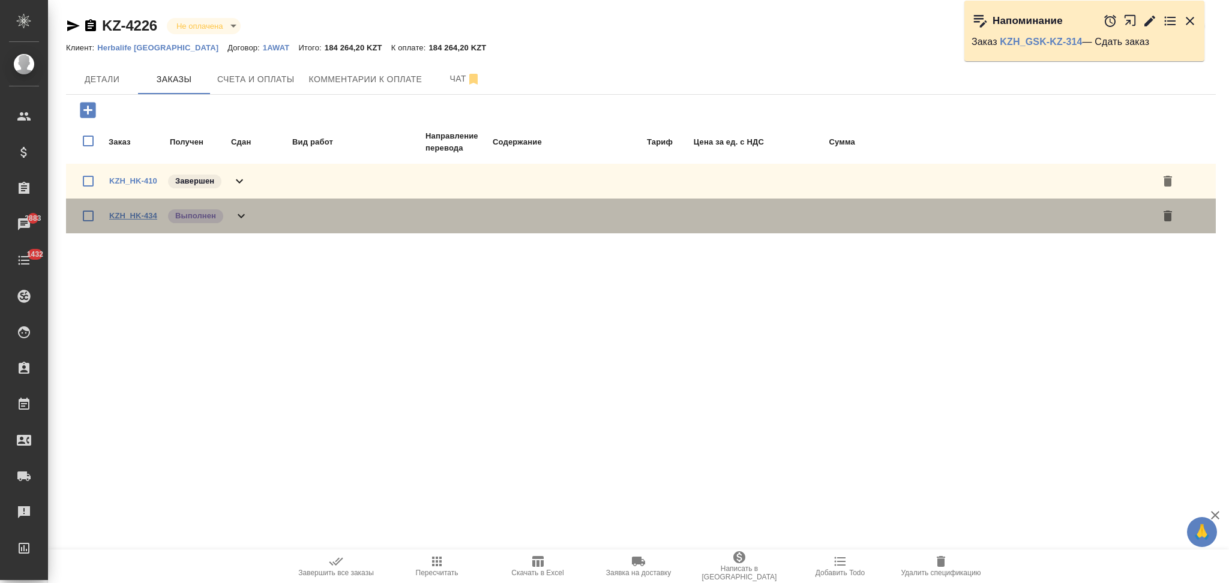
click at [139, 213] on link "KZH_HK-434" at bounding box center [133, 215] width 48 height 9
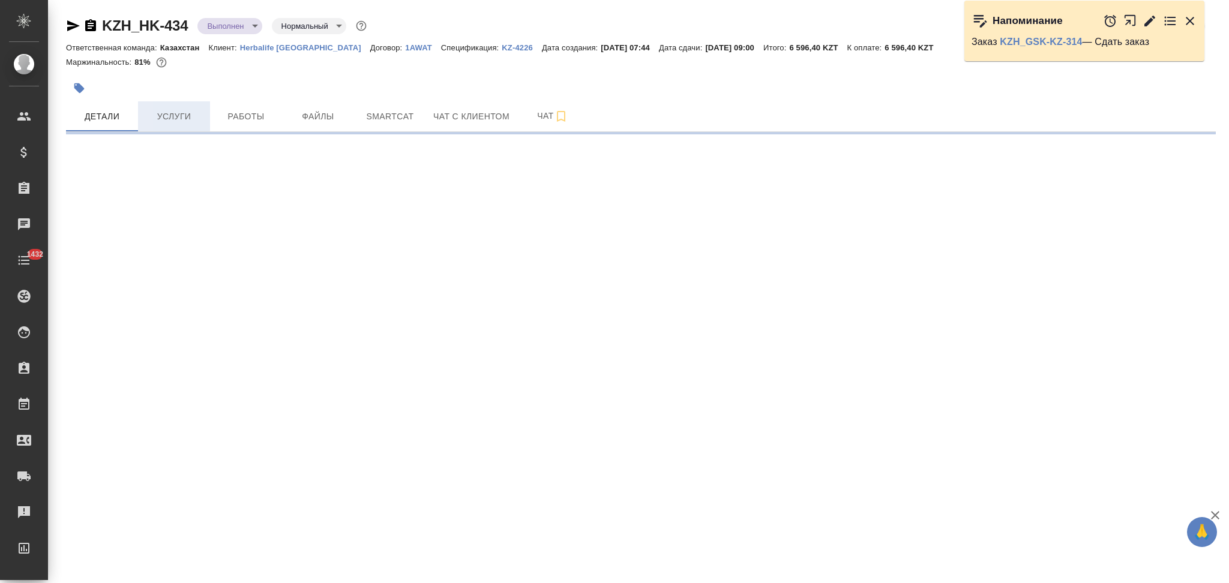
select select "RU"
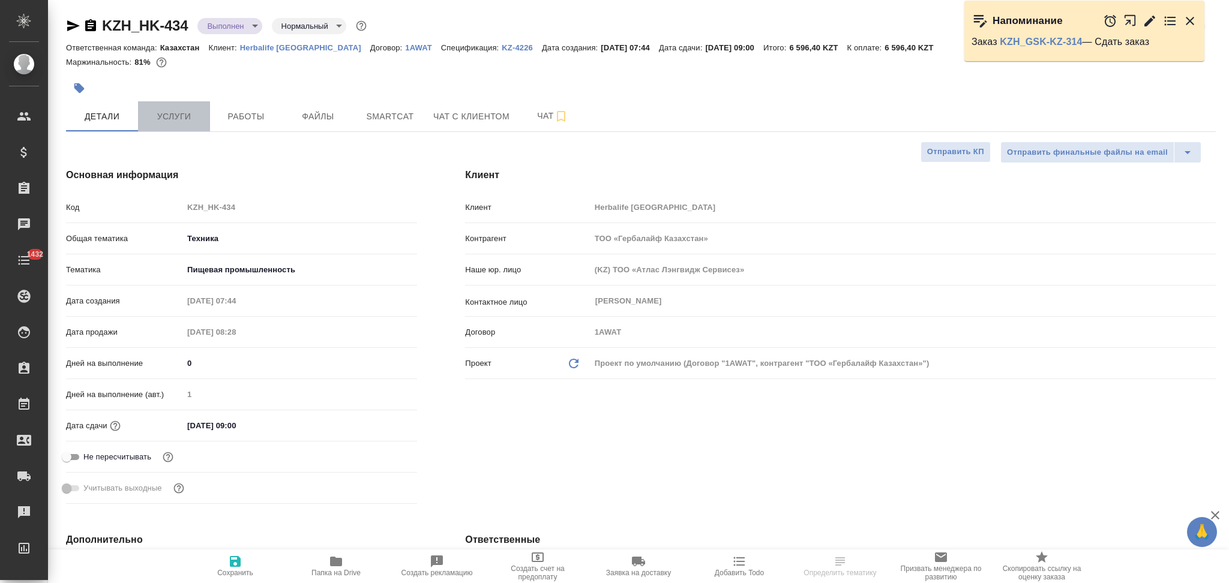
click at [175, 121] on span "Услуги" at bounding box center [174, 116] width 58 height 15
type textarea "x"
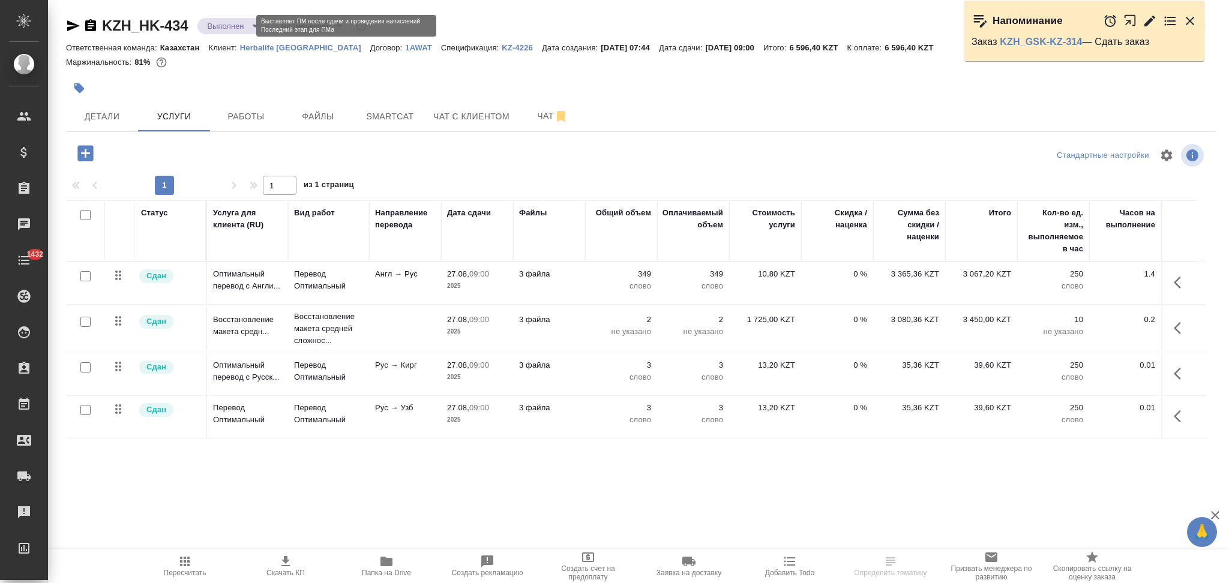
click at [219, 26] on body "🙏 .cls-1 fill:#fff; AWATERA Aslanukova Sati Клиенты Спецификации Заказы Чаты 14…" at bounding box center [614, 291] width 1229 height 583
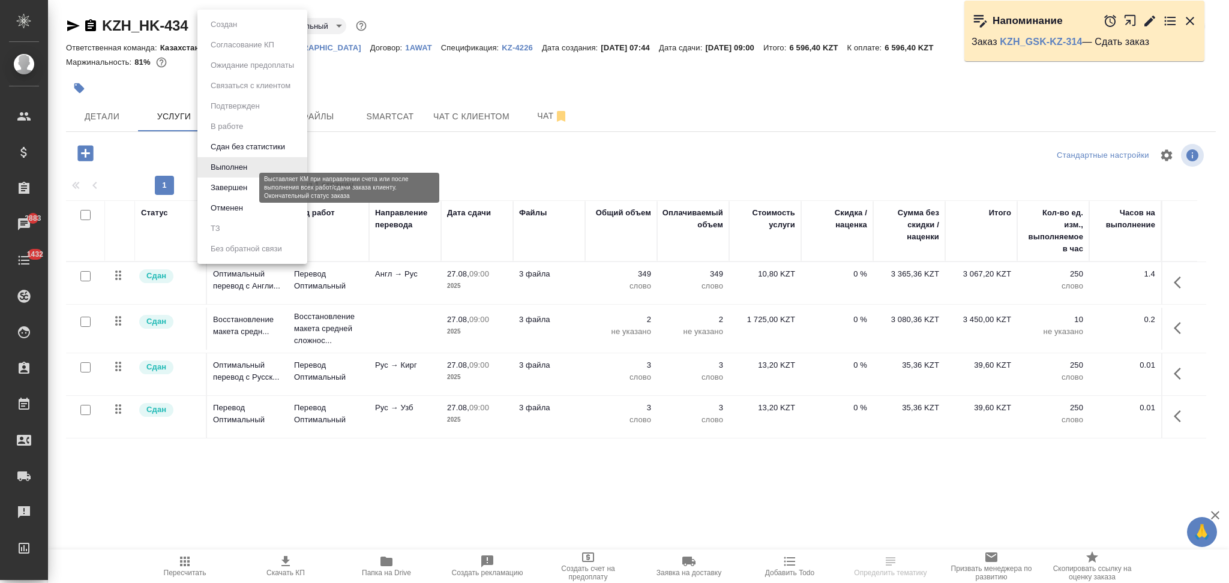
click at [229, 183] on button "Завершен" at bounding box center [229, 187] width 44 height 13
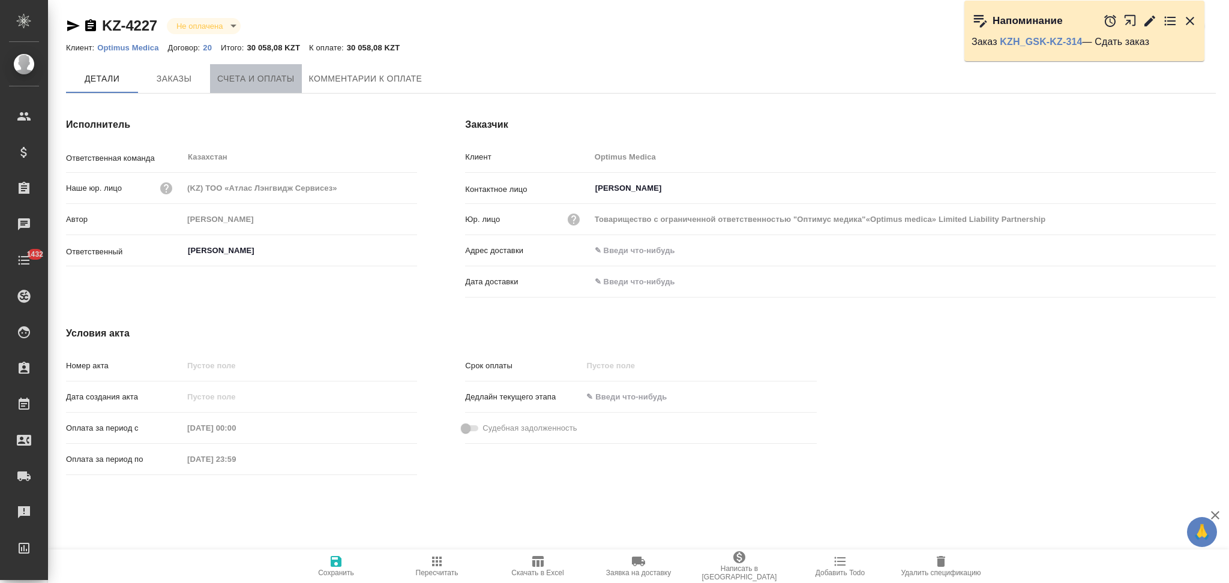
click at [253, 84] on span "Счета и оплаты" at bounding box center [255, 78] width 77 height 15
type input "Товарищество с ограниченной ответственностью "Оптимус медика"«Optimus medica» L…"
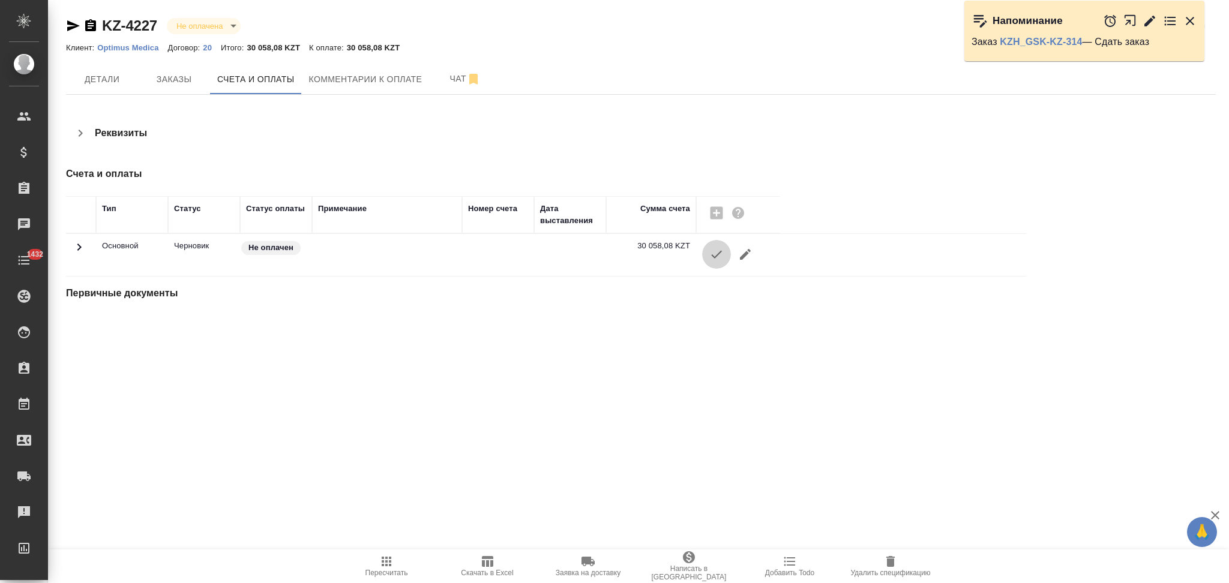
click at [712, 253] on icon "button" at bounding box center [716, 254] width 14 height 14
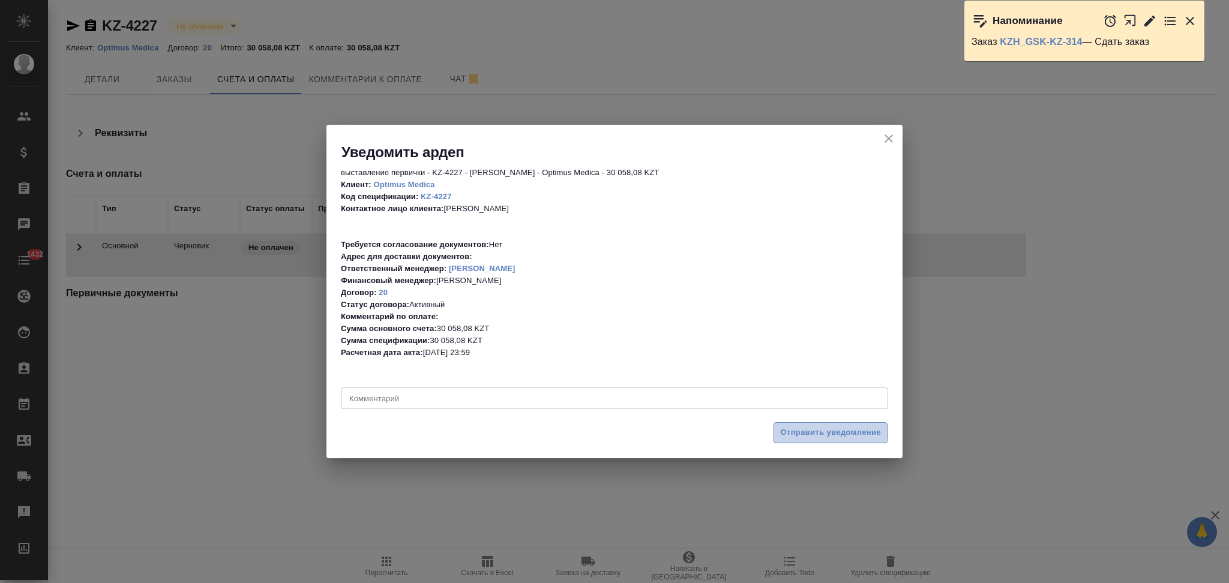
click at [784, 424] on button "Отправить уведомление" at bounding box center [830, 432] width 114 height 21
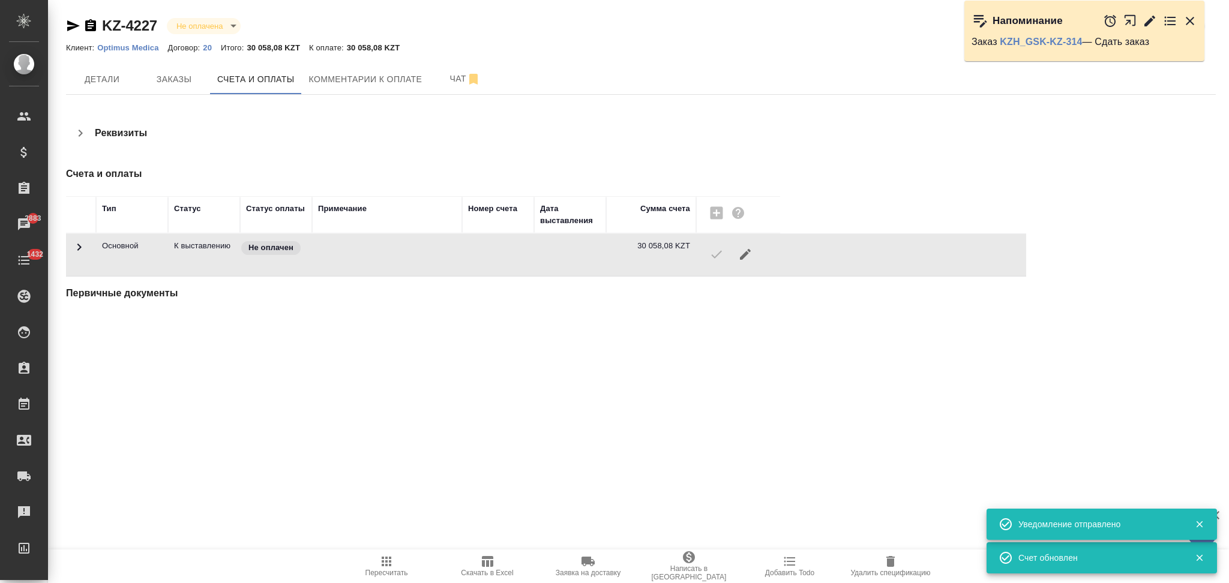
click at [71, 28] on icon "button" at bounding box center [73, 25] width 13 height 11
